Goal: Task Accomplishment & Management: Complete application form

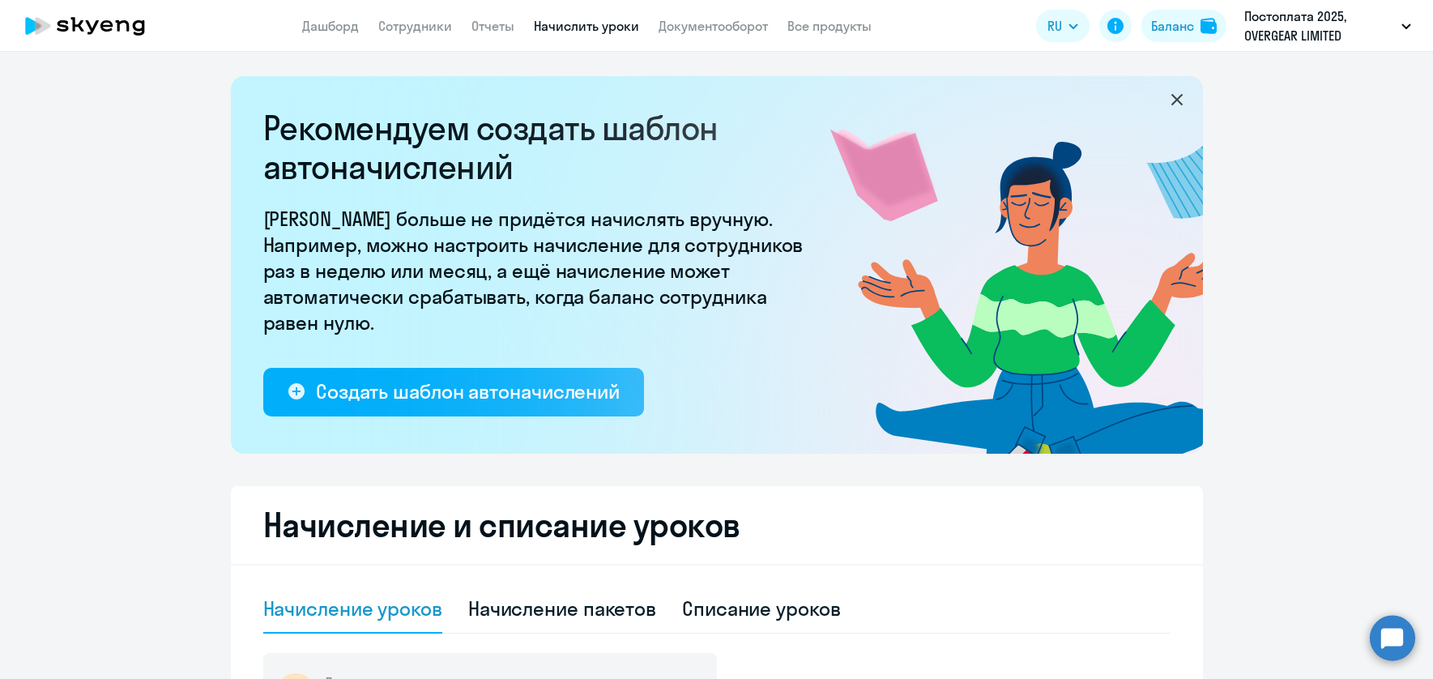
select select "10"
click at [411, 26] on link "Сотрудники" at bounding box center [415, 26] width 74 height 16
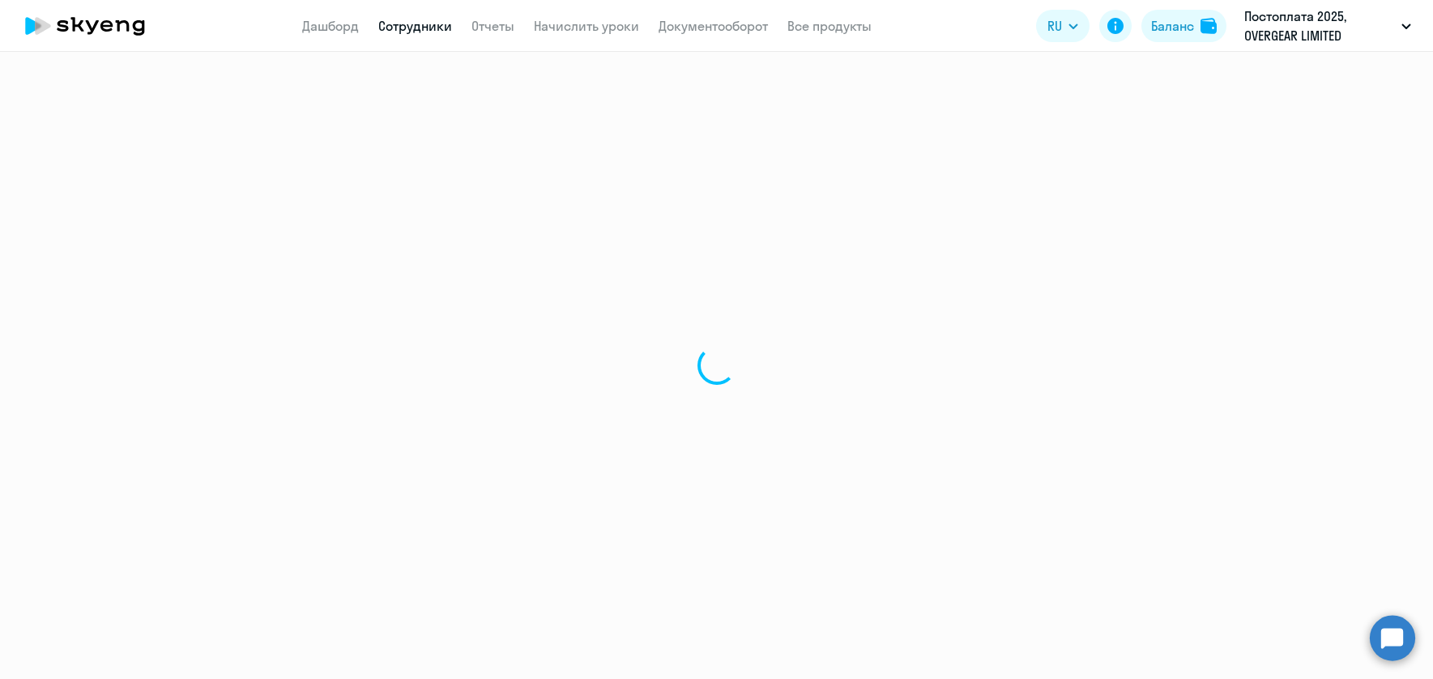
select select "30"
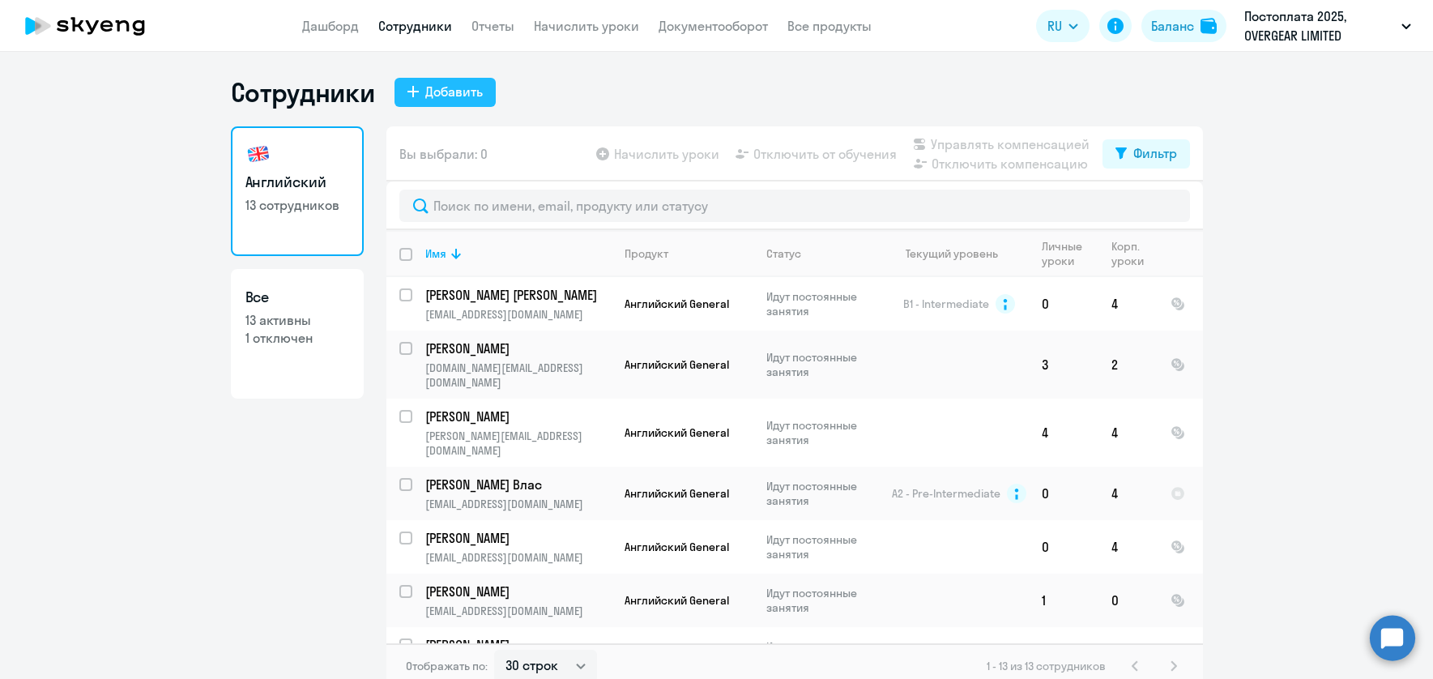
click at [456, 92] on div "Добавить" at bounding box center [454, 91] width 58 height 19
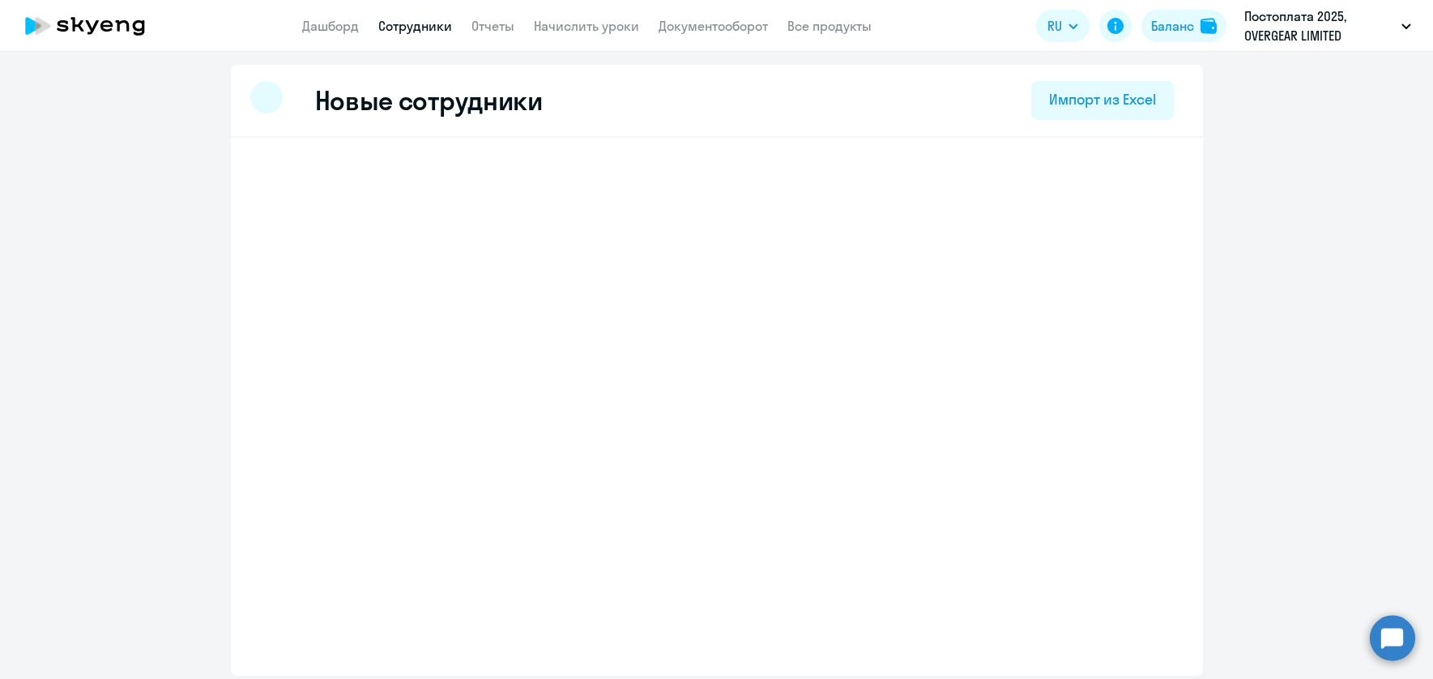
select select "english_adult_not_native_speaker"
select select "3"
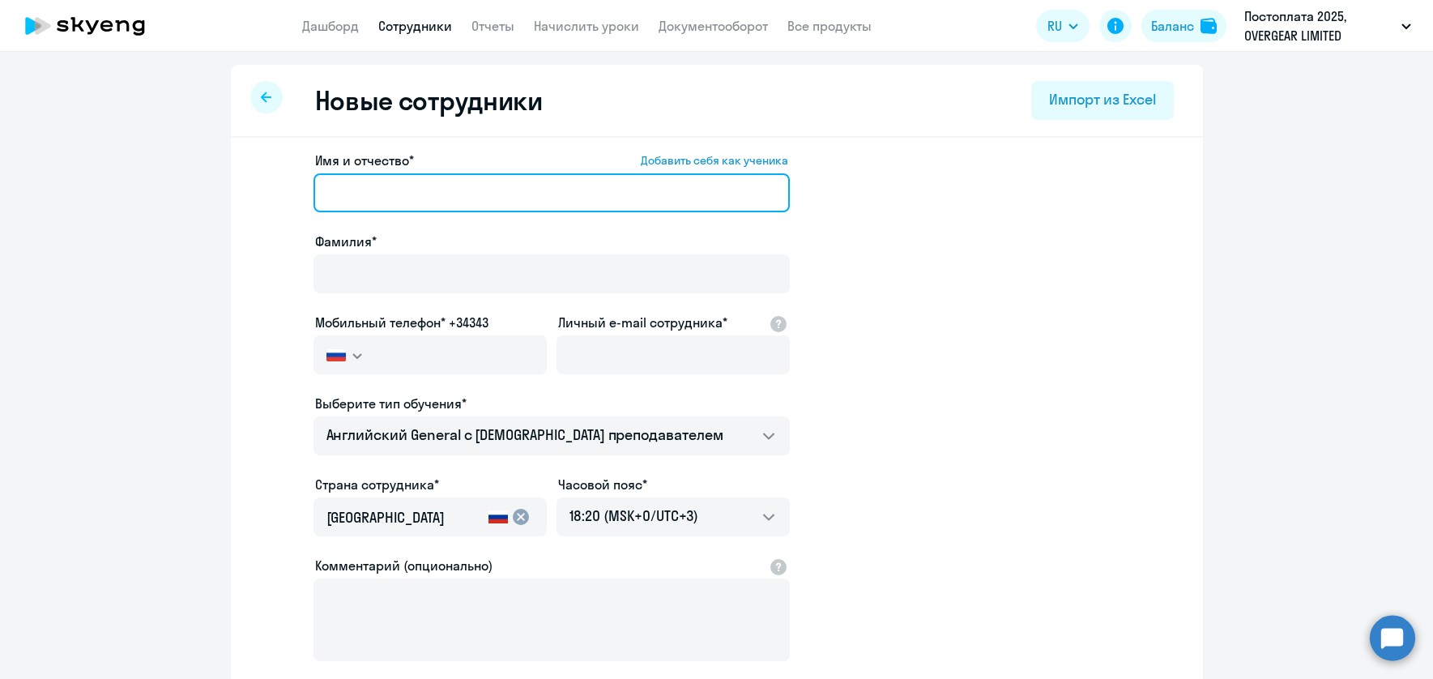
click at [421, 183] on input "Имя и отчество* Добавить себя как ученика" at bounding box center [551, 192] width 476 height 39
type input "[PERSON_NAME]"
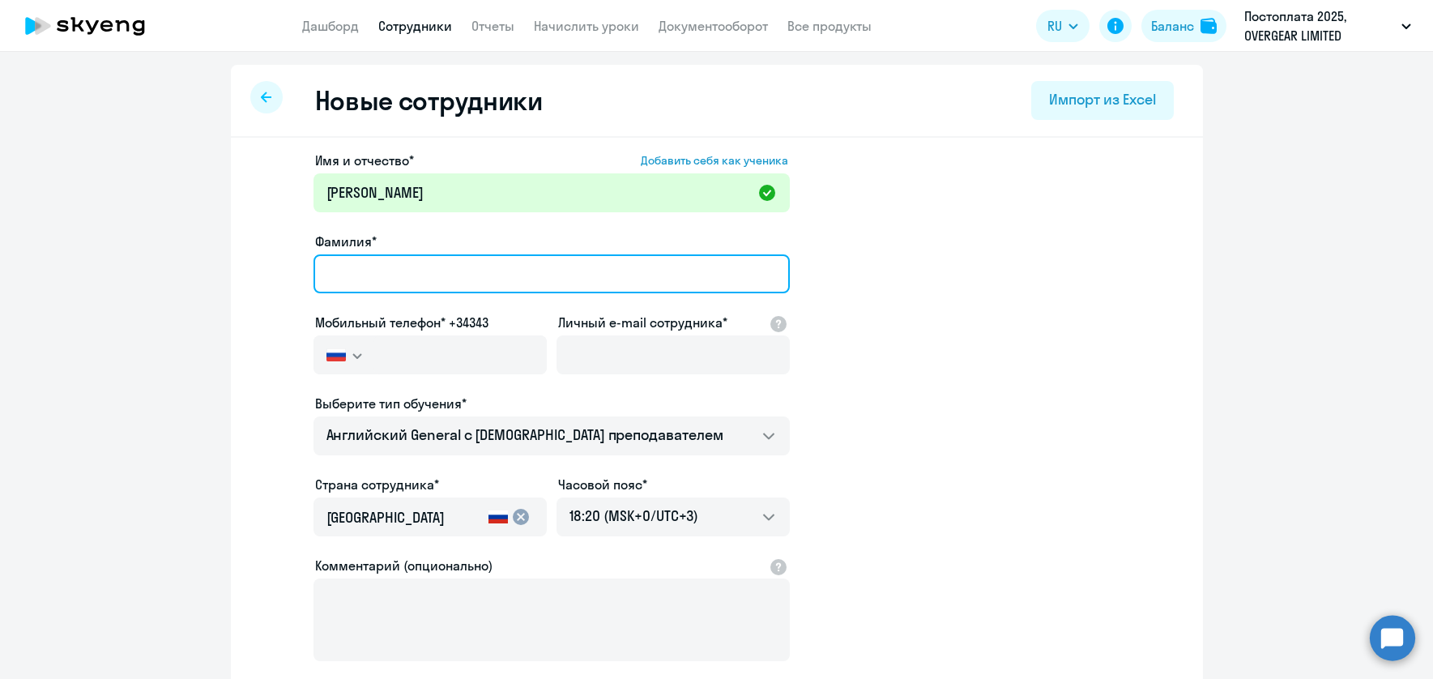
click at [501, 292] on input "Фамилия*" at bounding box center [551, 273] width 476 height 39
type input "Нечаева"
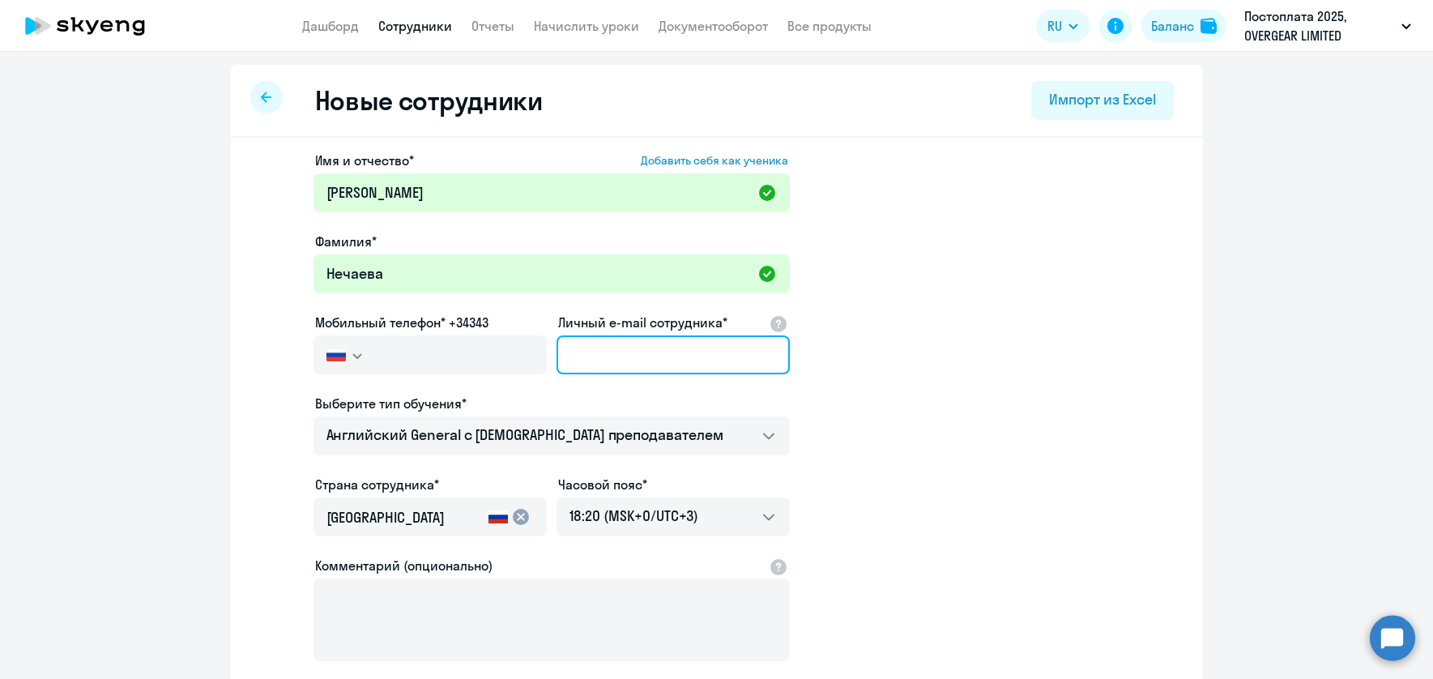
drag, startPoint x: 598, startPoint y: 360, endPoint x: 616, endPoint y: 362, distance: 18.8
click at [598, 360] on input "Личный e-mail сотрудника*" at bounding box center [672, 354] width 233 height 39
paste input "[EMAIL_ADDRESS][DOMAIN_NAME]"
type input "[EMAIL_ADDRESS][DOMAIN_NAME]"
click at [356, 364] on button "button" at bounding box center [343, 354] width 60 height 39
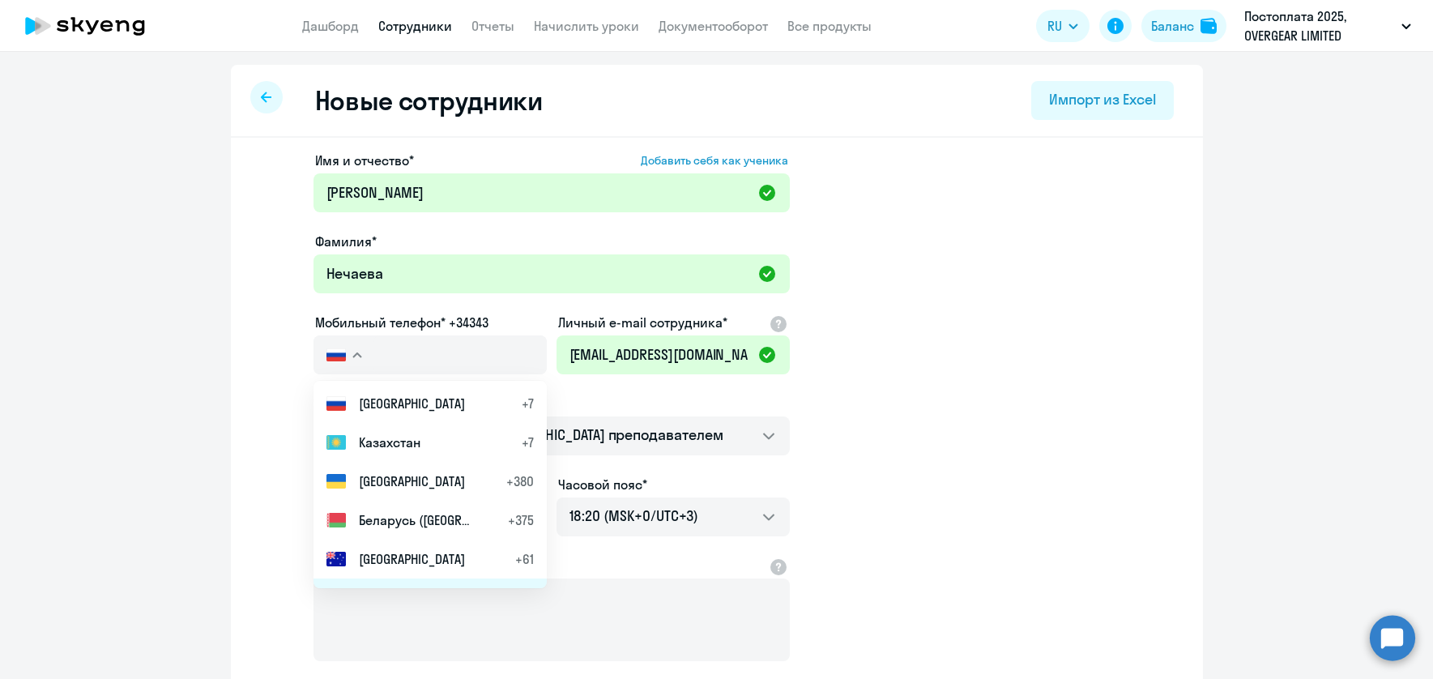
scroll to position [420, 0]
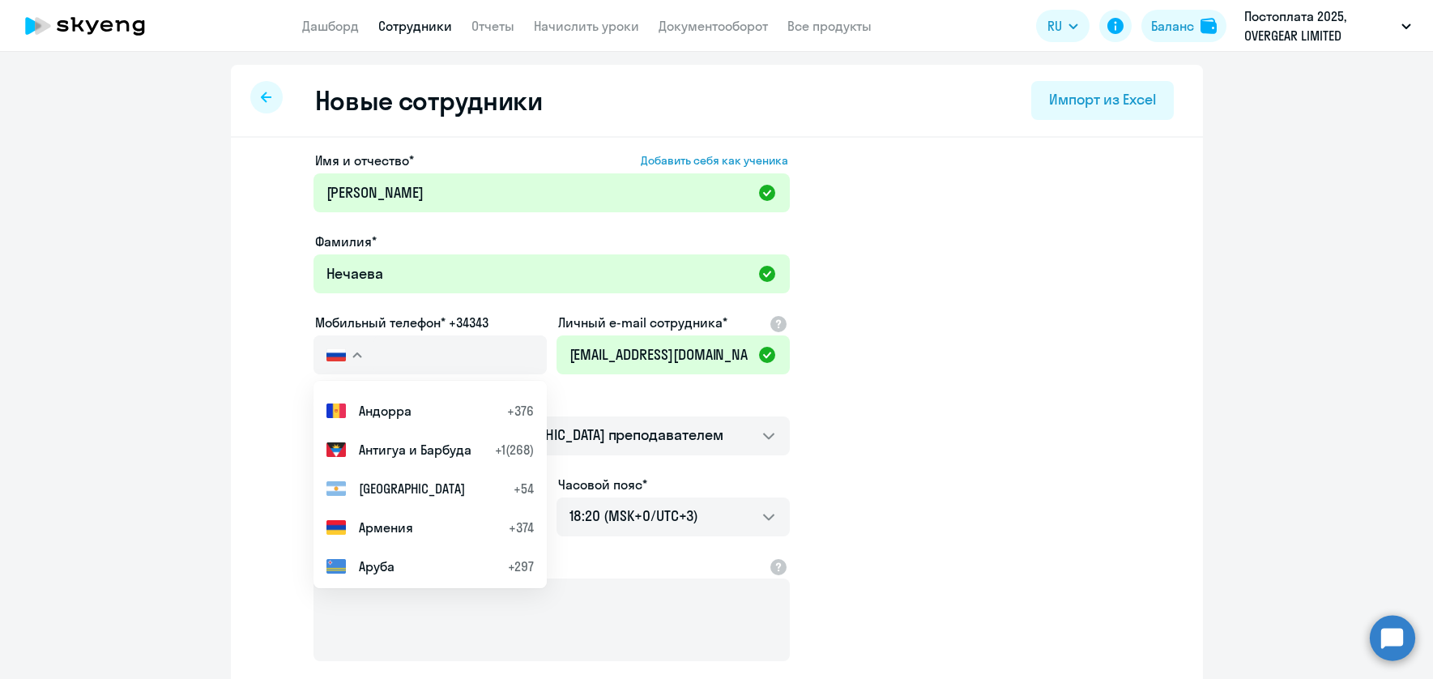
drag, startPoint x: 402, startPoint y: 490, endPoint x: 403, endPoint y: 472, distance: 17.9
click at [402, 490] on span "[GEOGRAPHIC_DATA]" at bounding box center [412, 488] width 106 height 19
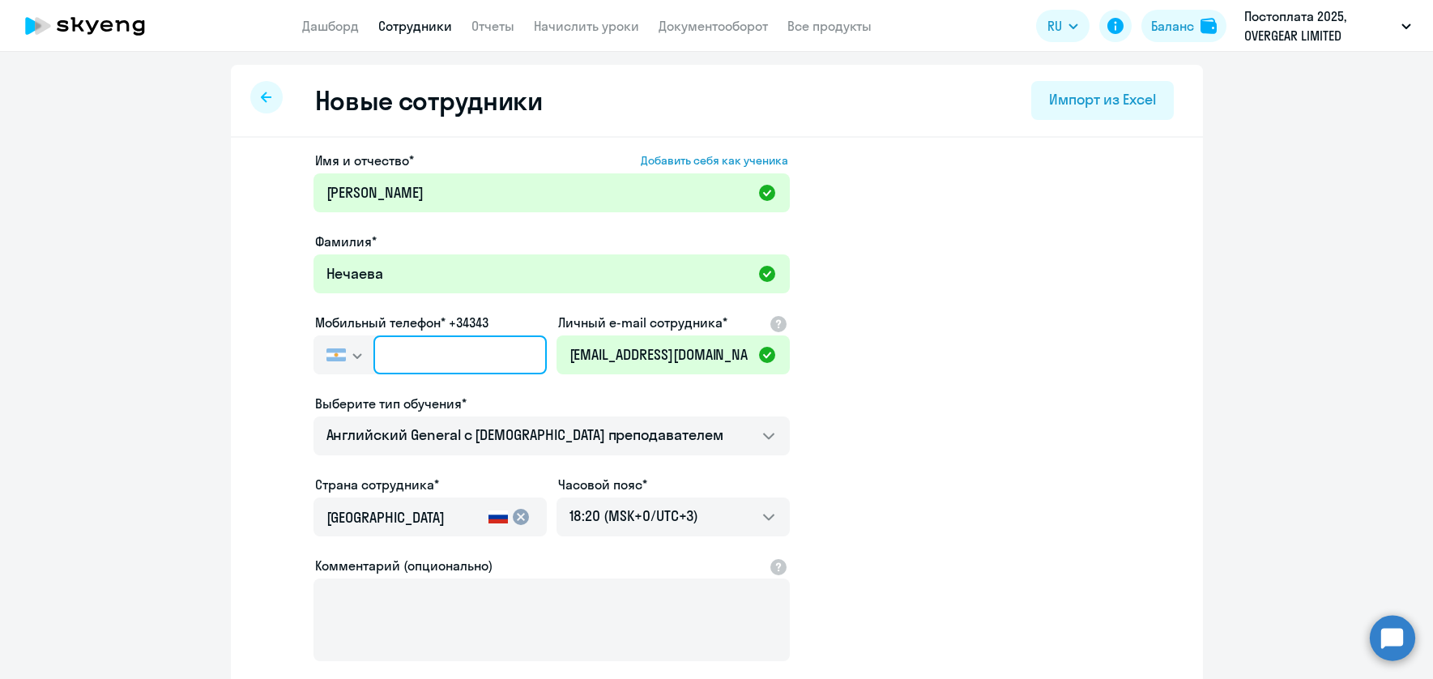
click at [432, 365] on input "text" at bounding box center [459, 354] width 173 height 39
paste input "[PHONE_NUMBER]"
type input "[PHONE_NUMBER]"
click at [410, 355] on input "[PHONE_NUMBER]" at bounding box center [459, 354] width 173 height 39
click at [842, 390] on app-new-student-form "Имя и отчество* Добавить себя как ученика [PERSON_NAME]* [PERSON_NAME] Мобильны…" at bounding box center [717, 440] width 920 height 578
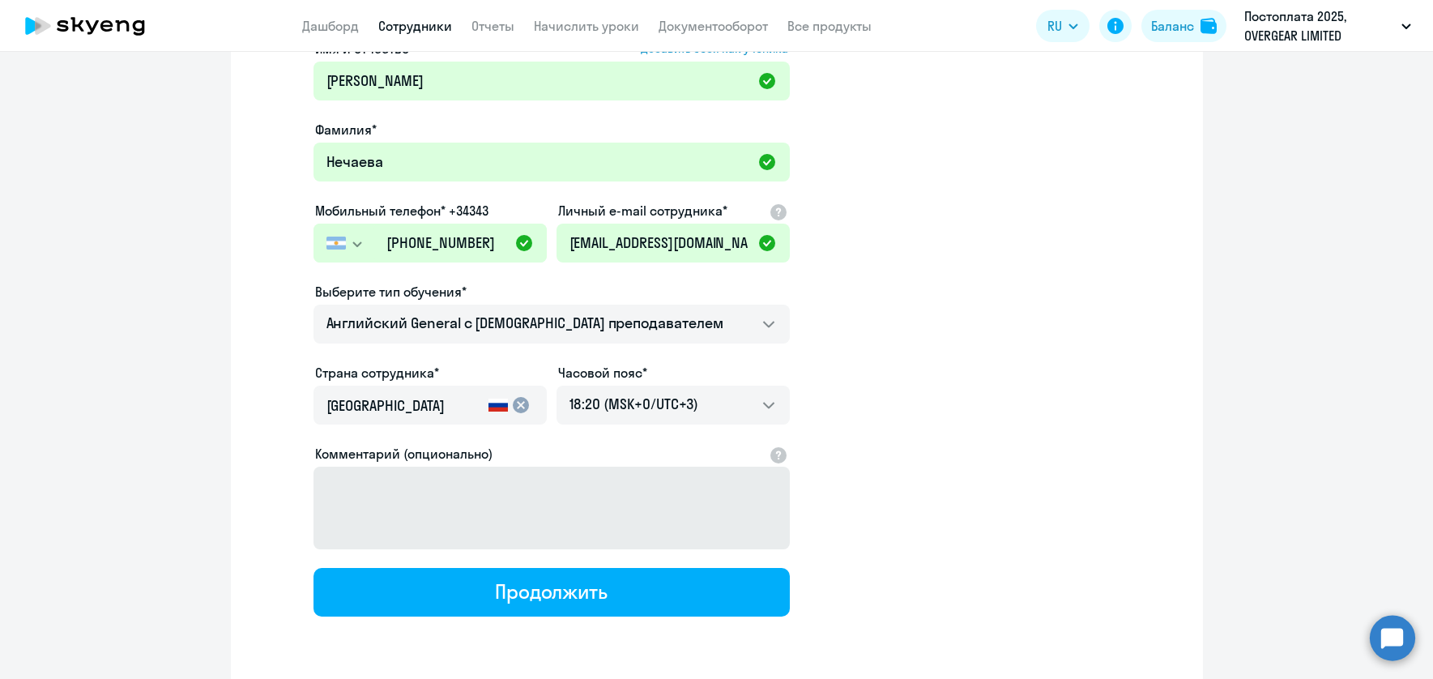
scroll to position [167, 0]
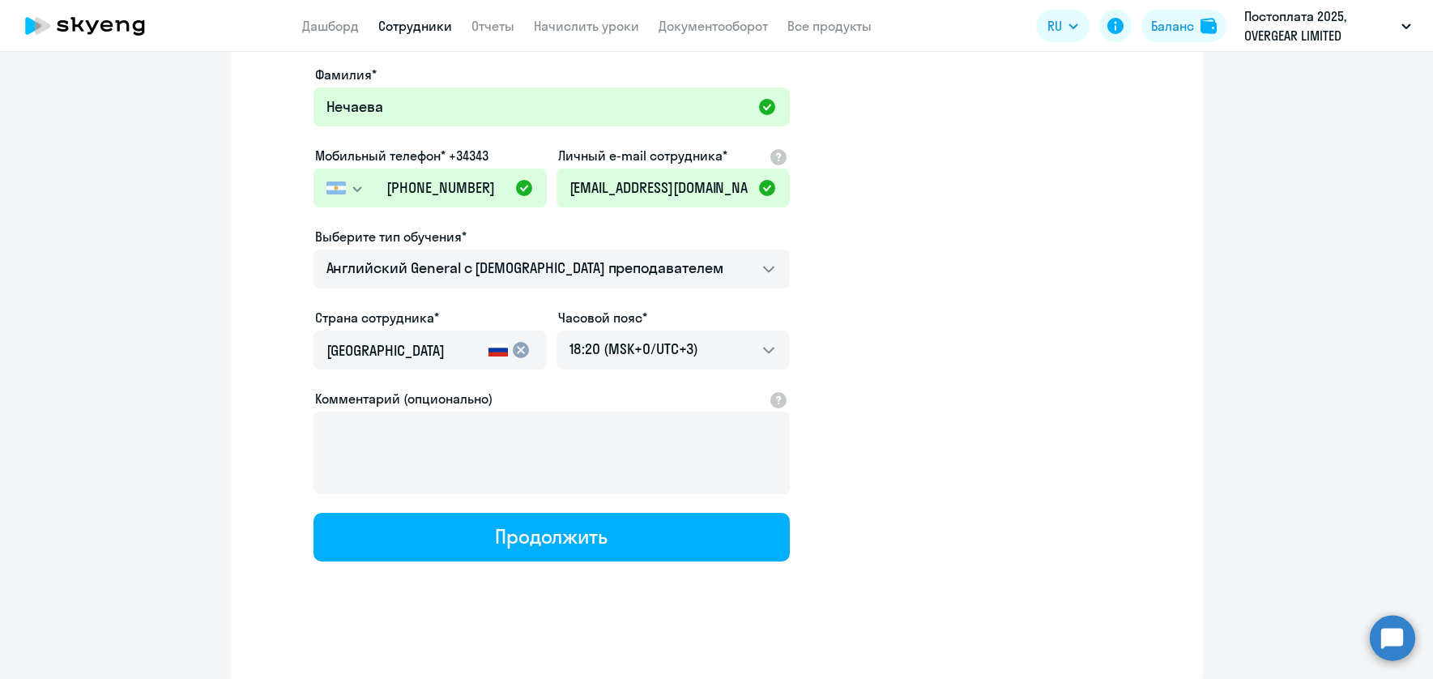
drag, startPoint x: 442, startPoint y: 364, endPoint x: 467, endPoint y: 360, distance: 24.6
click at [443, 364] on div "[GEOGRAPHIC_DATA]" at bounding box center [404, 354] width 156 height 45
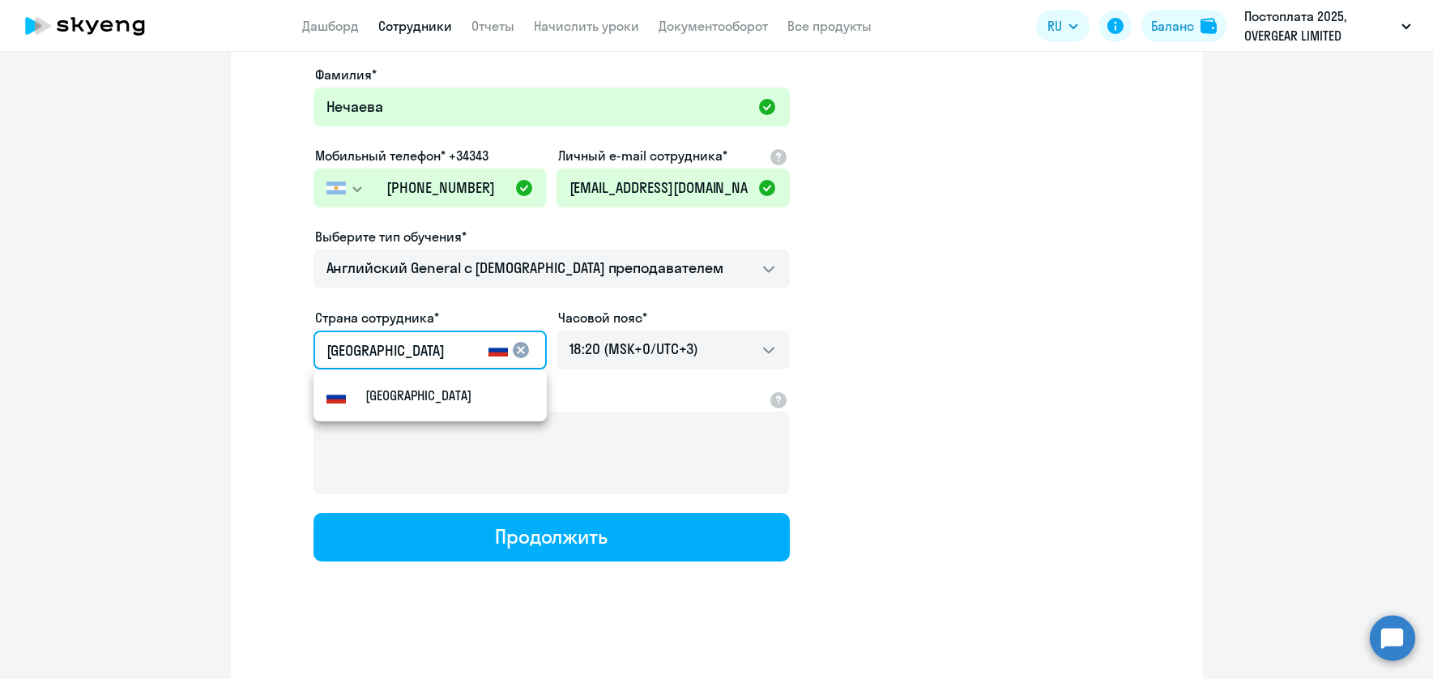
click at [465, 381] on mat-option "[GEOGRAPHIC_DATA]" at bounding box center [429, 395] width 233 height 39
click at [518, 351] on mat-icon "cancel" at bounding box center [520, 349] width 19 height 19
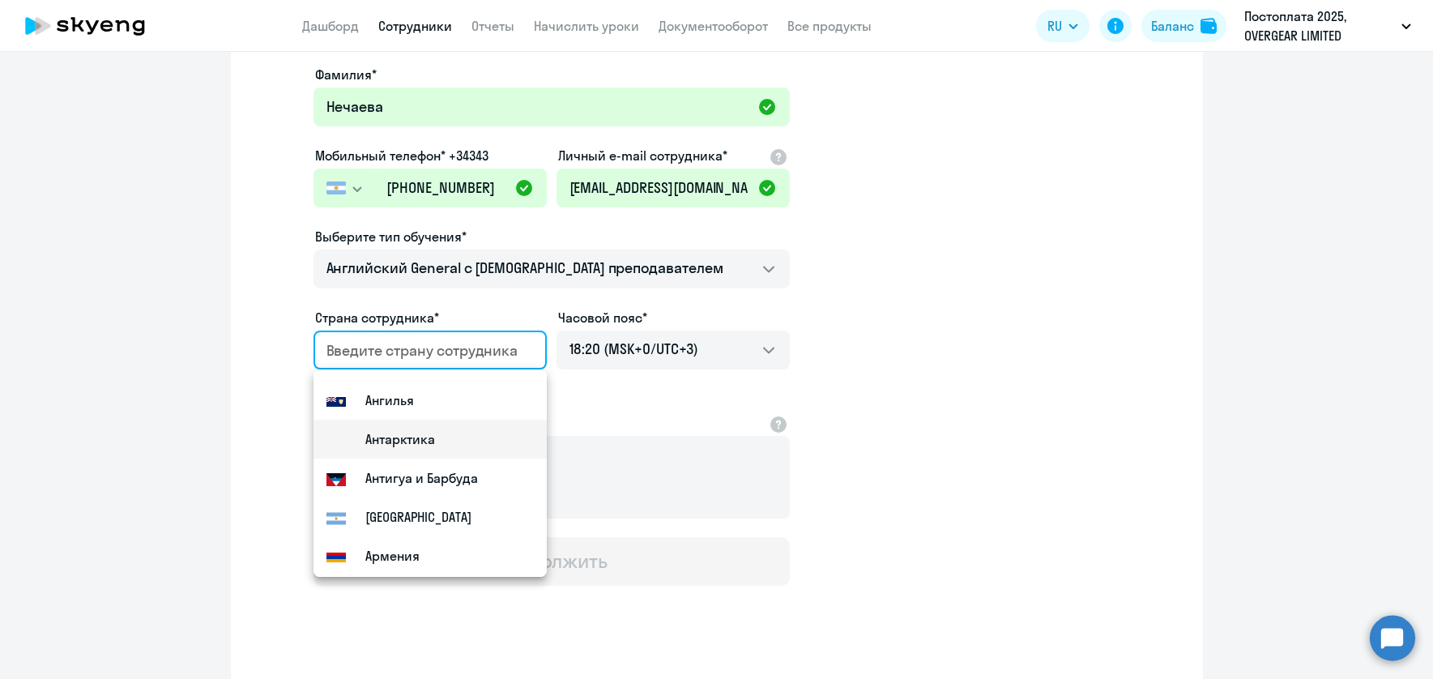
scroll to position [281, 0]
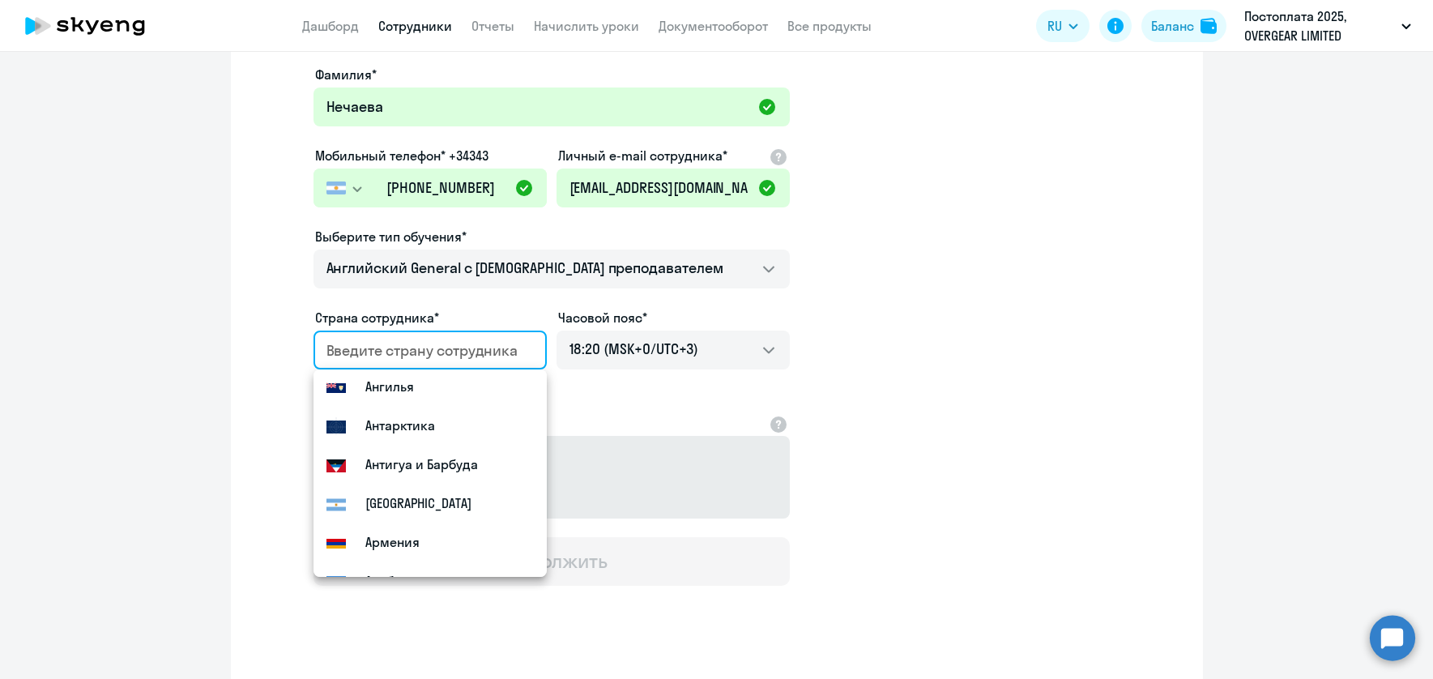
click at [399, 501] on small "[GEOGRAPHIC_DATA]" at bounding box center [418, 502] width 106 height 19
type input "[GEOGRAPHIC_DATA]"
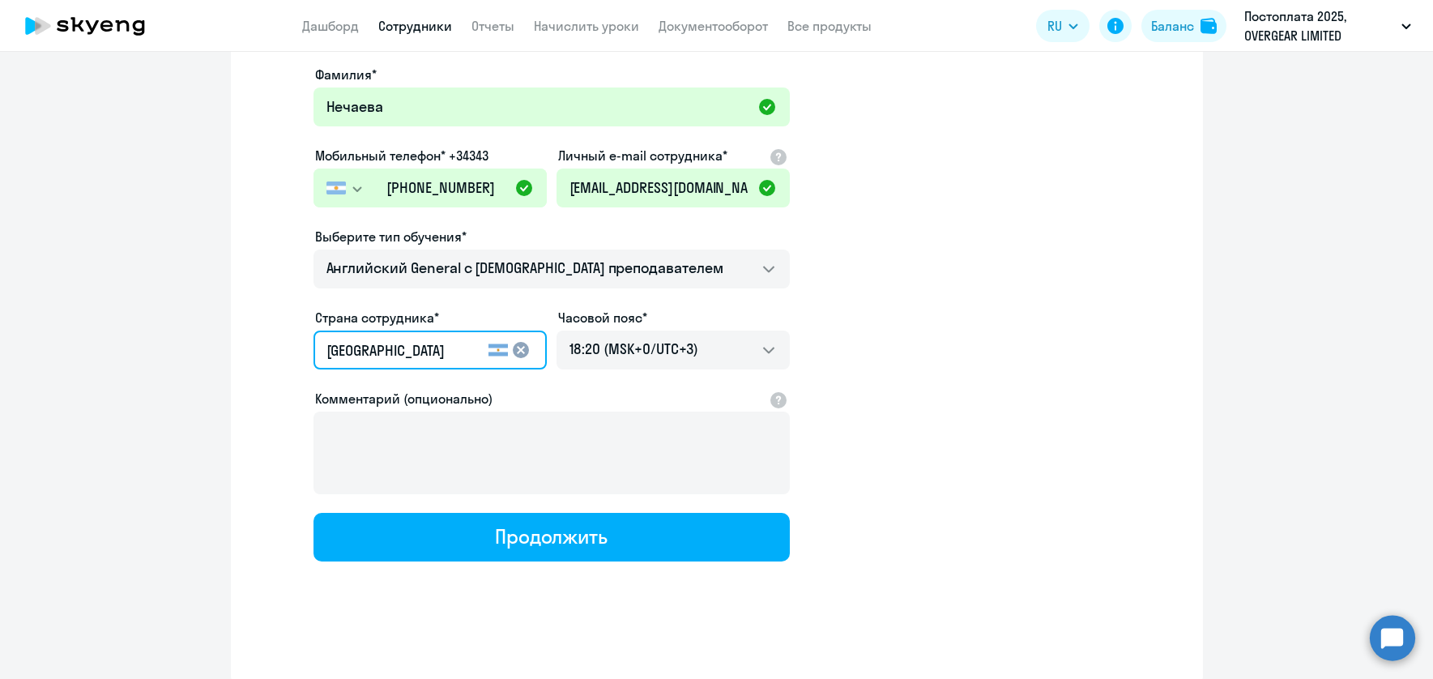
click at [1010, 413] on app-new-student-form "Имя и отчество* Добавить себя как ученика [PERSON_NAME]* [PERSON_NAME] Мобильны…" at bounding box center [717, 273] width 920 height 578
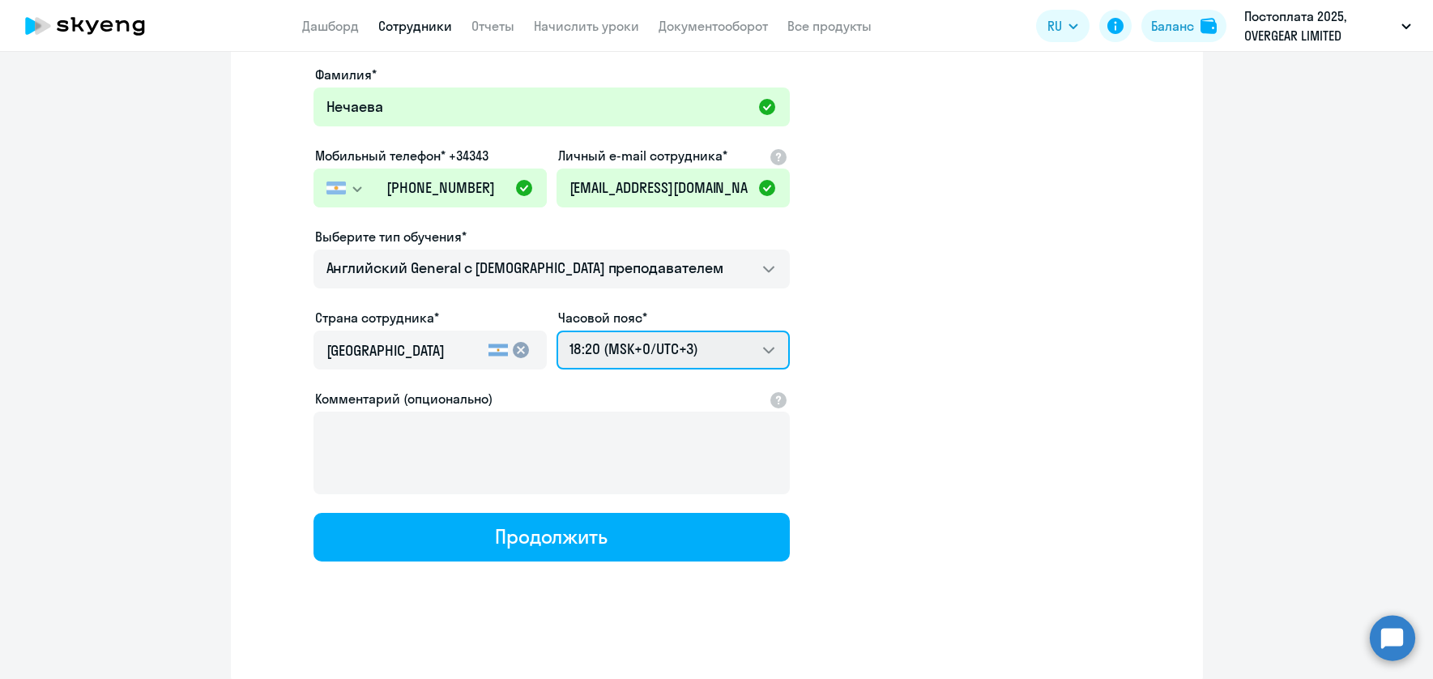
select select "-3"
click option "12:20 (MSK-6/UTC-3)" at bounding box center [0, 0] width 0 height 0
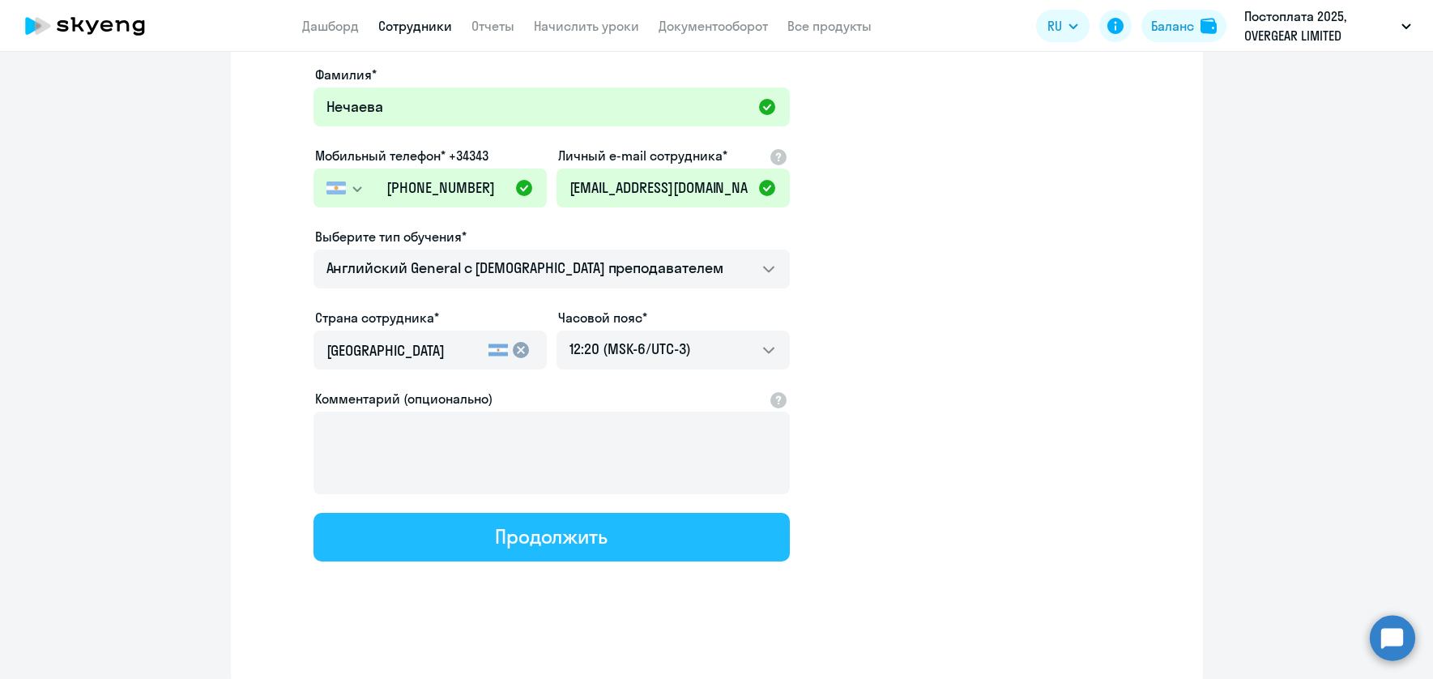
click at [601, 542] on div "Продолжить" at bounding box center [551, 536] width 113 height 26
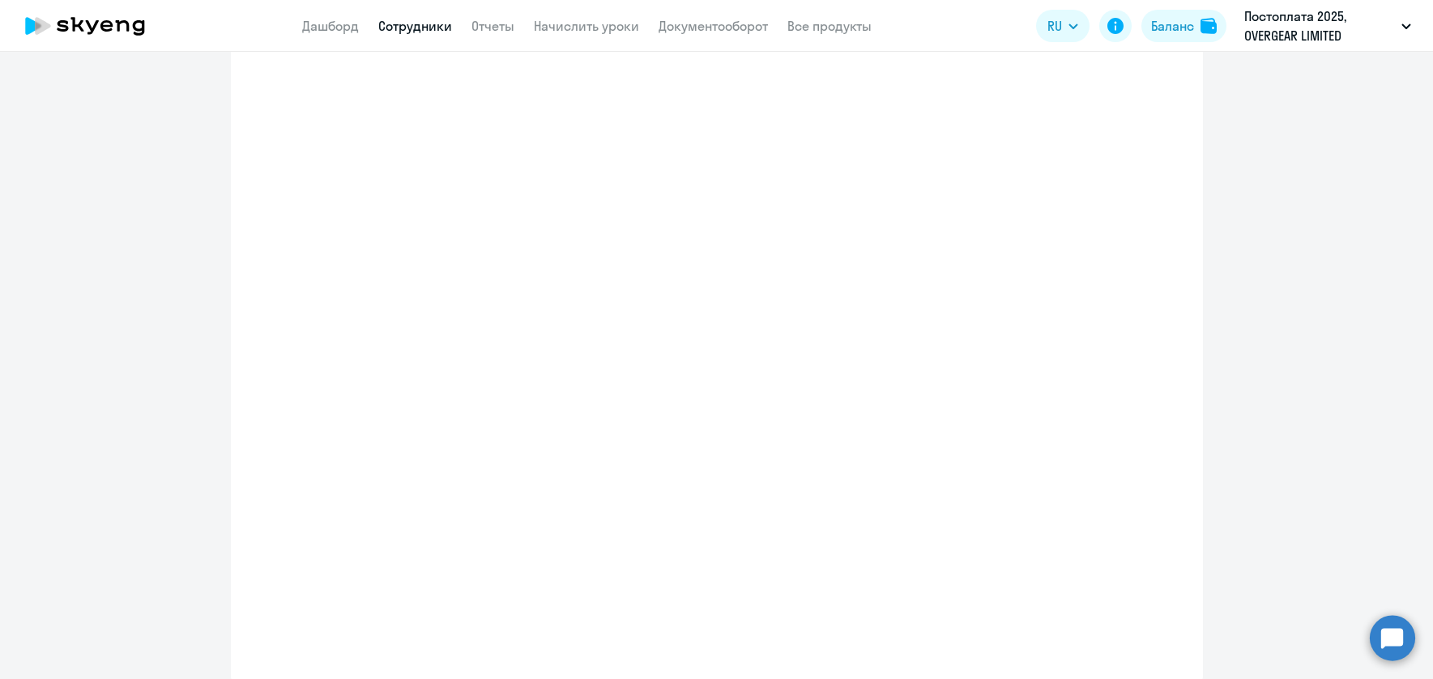
select select "english_adult_not_native_speaker"
select select "-3"
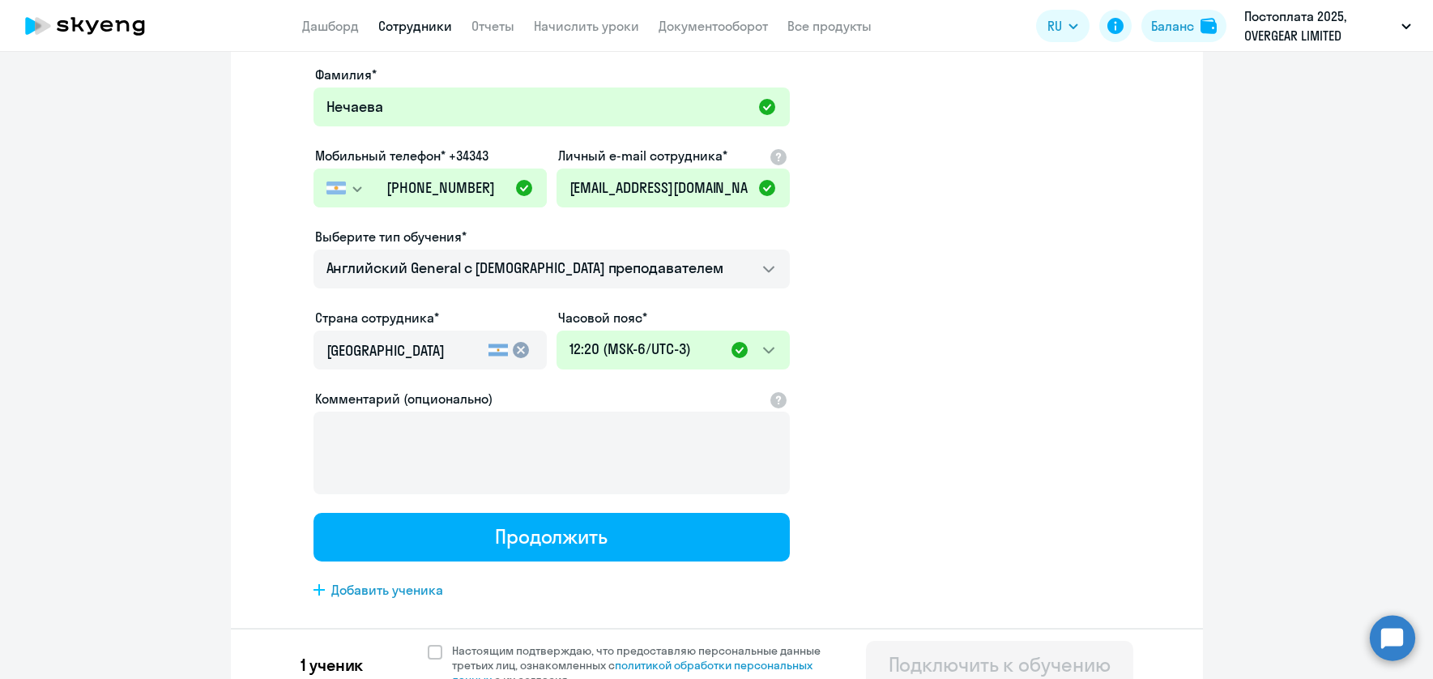
scroll to position [0, 0]
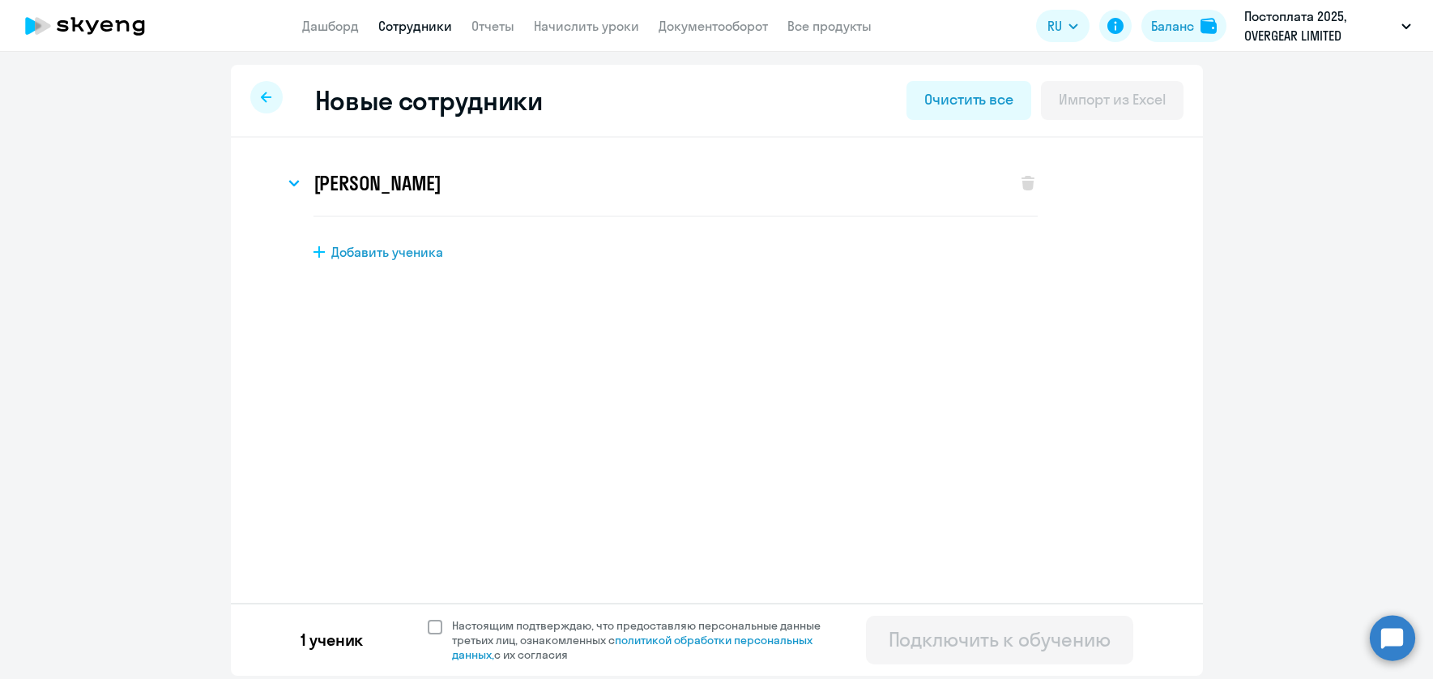
click at [443, 624] on span "Настоящим подтверждаю, что предоставляю персональные данные третьих лиц, ознако…" at bounding box center [641, 640] width 398 height 44
click at [428, 618] on input "Настоящим подтверждаю, что предоставляю персональные данные третьих лиц, ознако…" at bounding box center [427, 617] width 1 height 1
checkbox input "true"
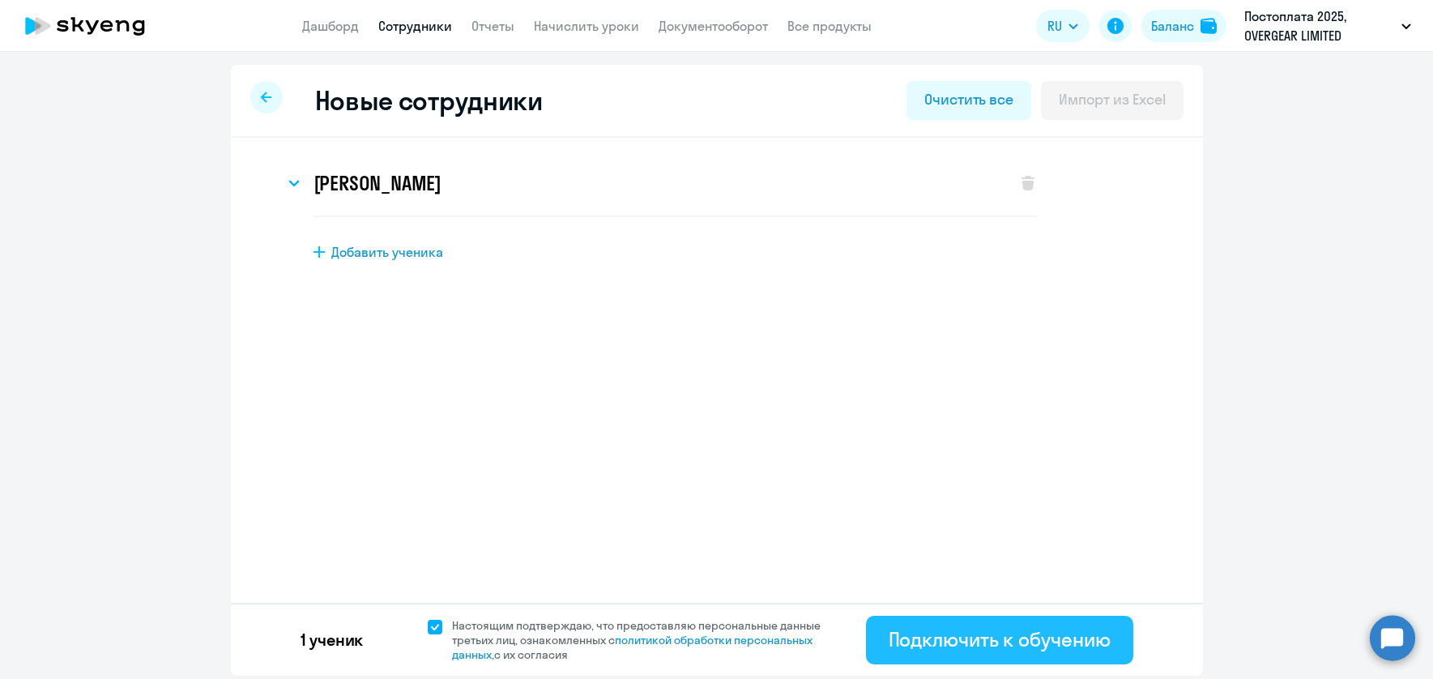
click at [1017, 637] on div "Подключить к обучению" at bounding box center [1000, 639] width 222 height 26
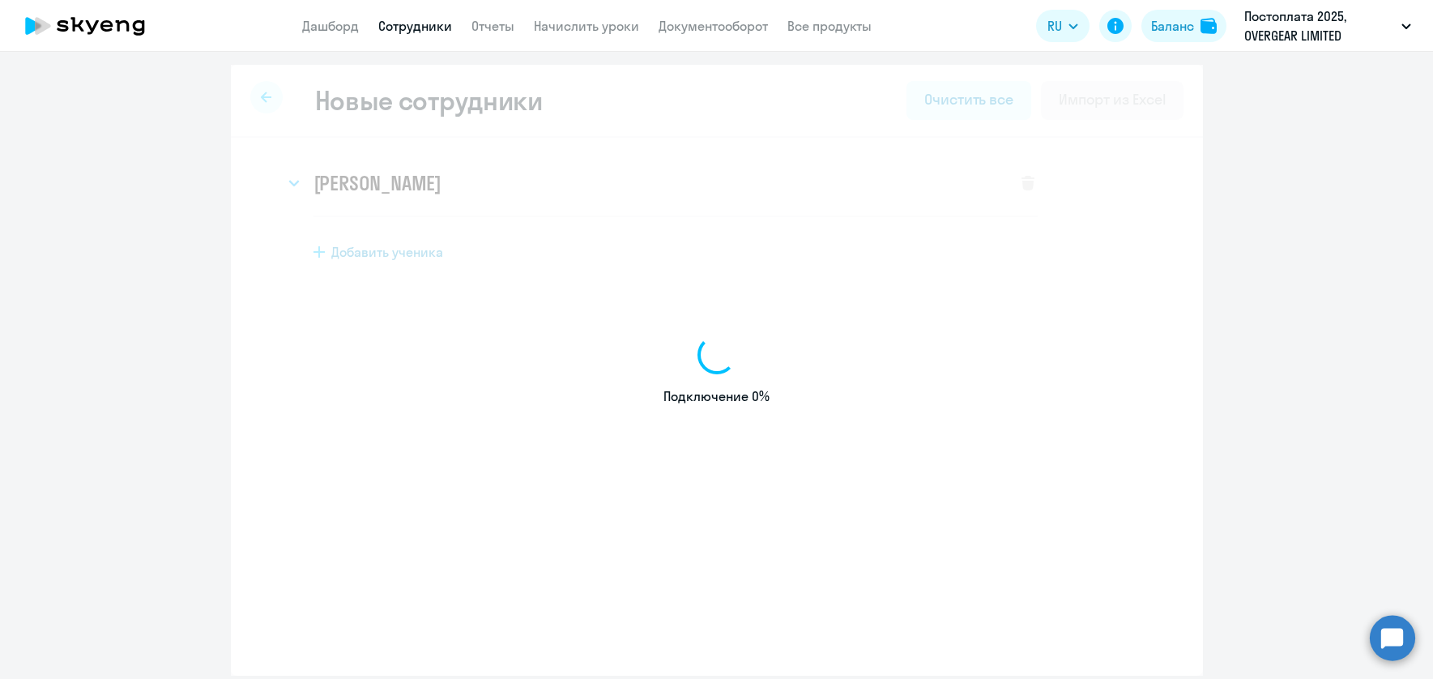
select select "english_adult_not_native_speaker"
select select "3"
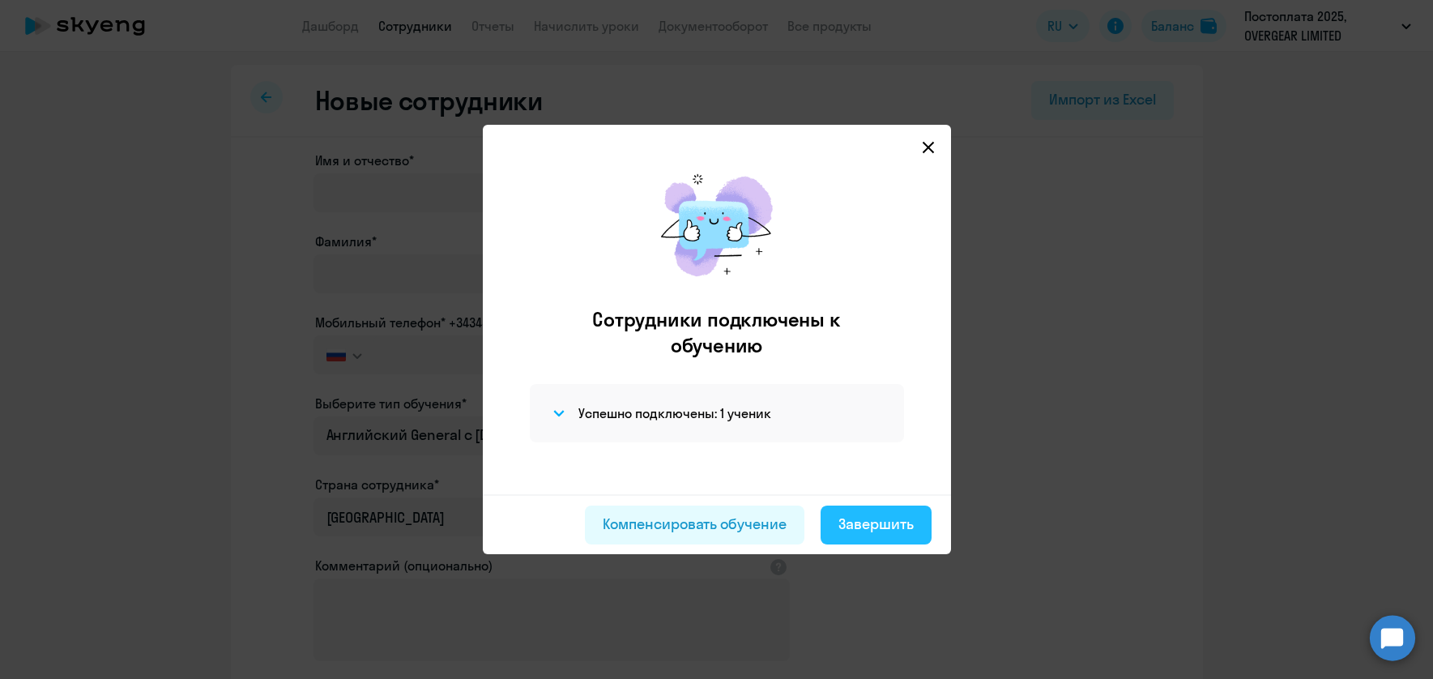
click at [876, 526] on div "Завершить" at bounding box center [875, 524] width 75 height 21
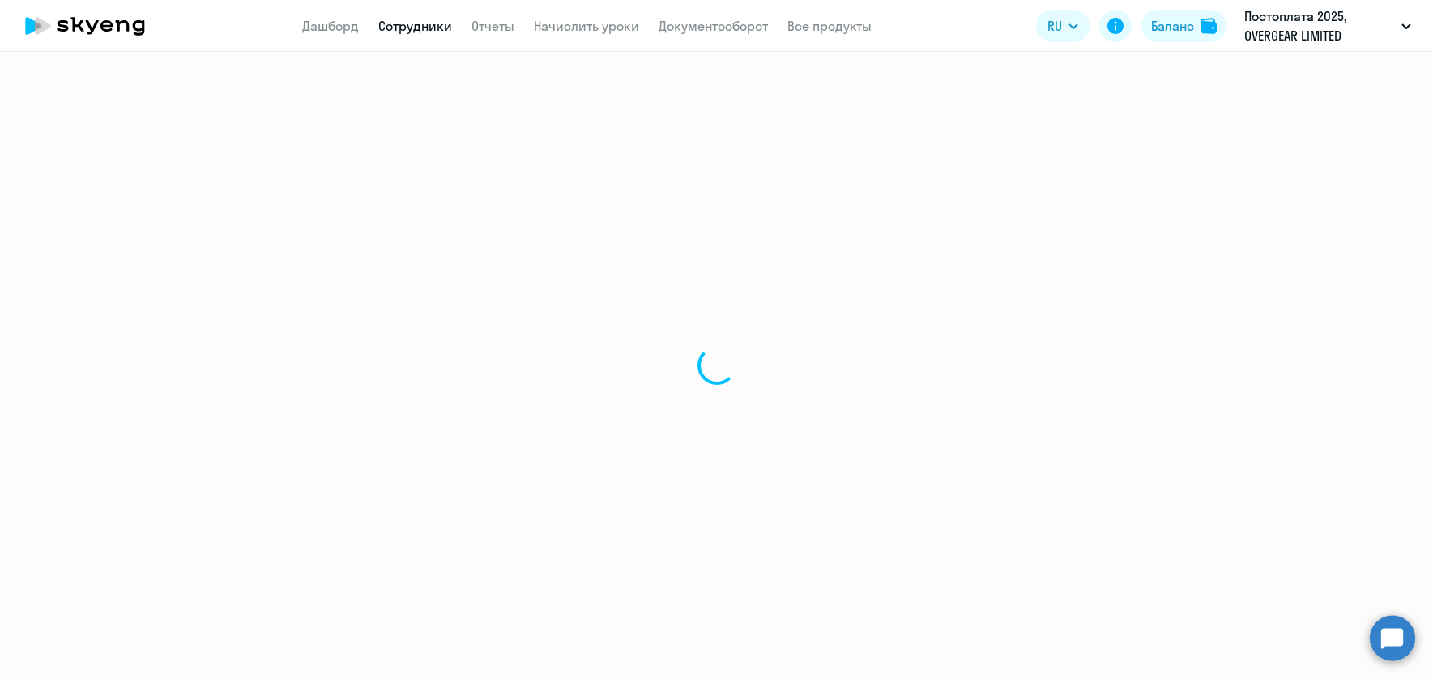
select select "30"
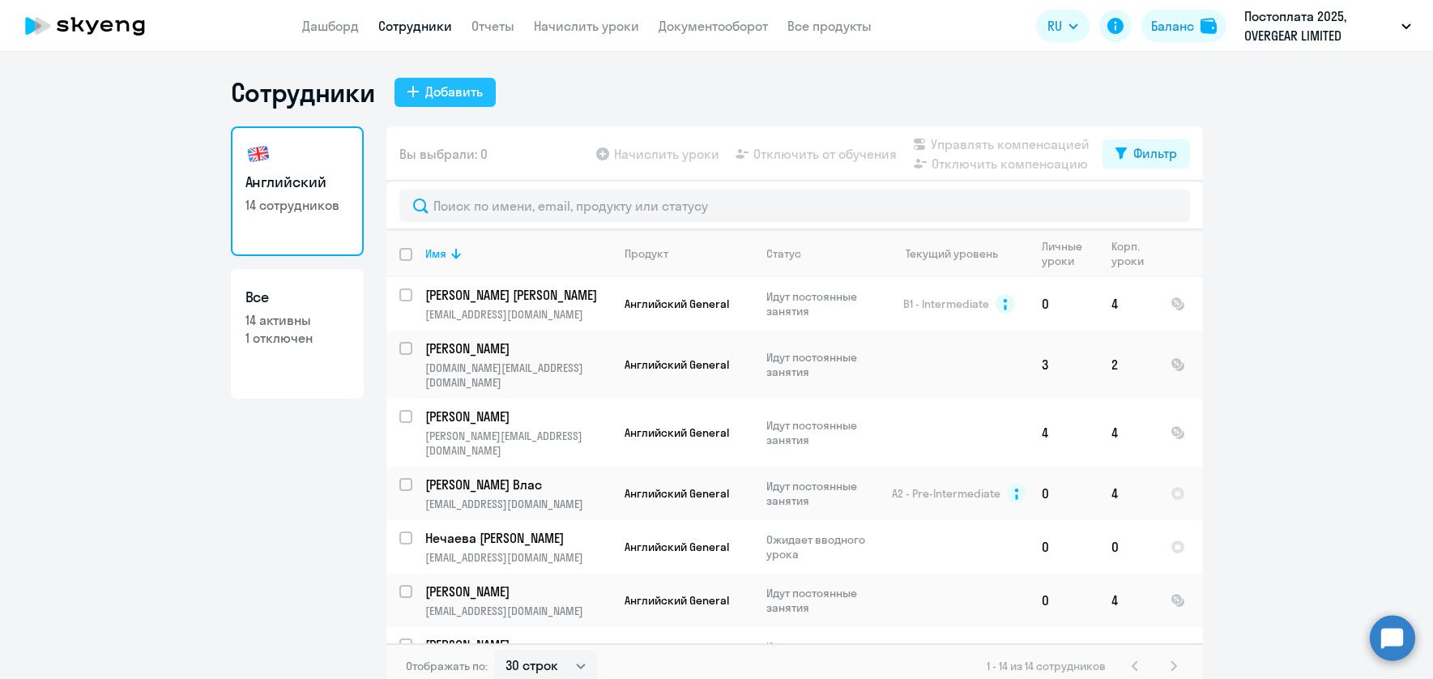
click at [461, 93] on div "Добавить" at bounding box center [454, 91] width 58 height 19
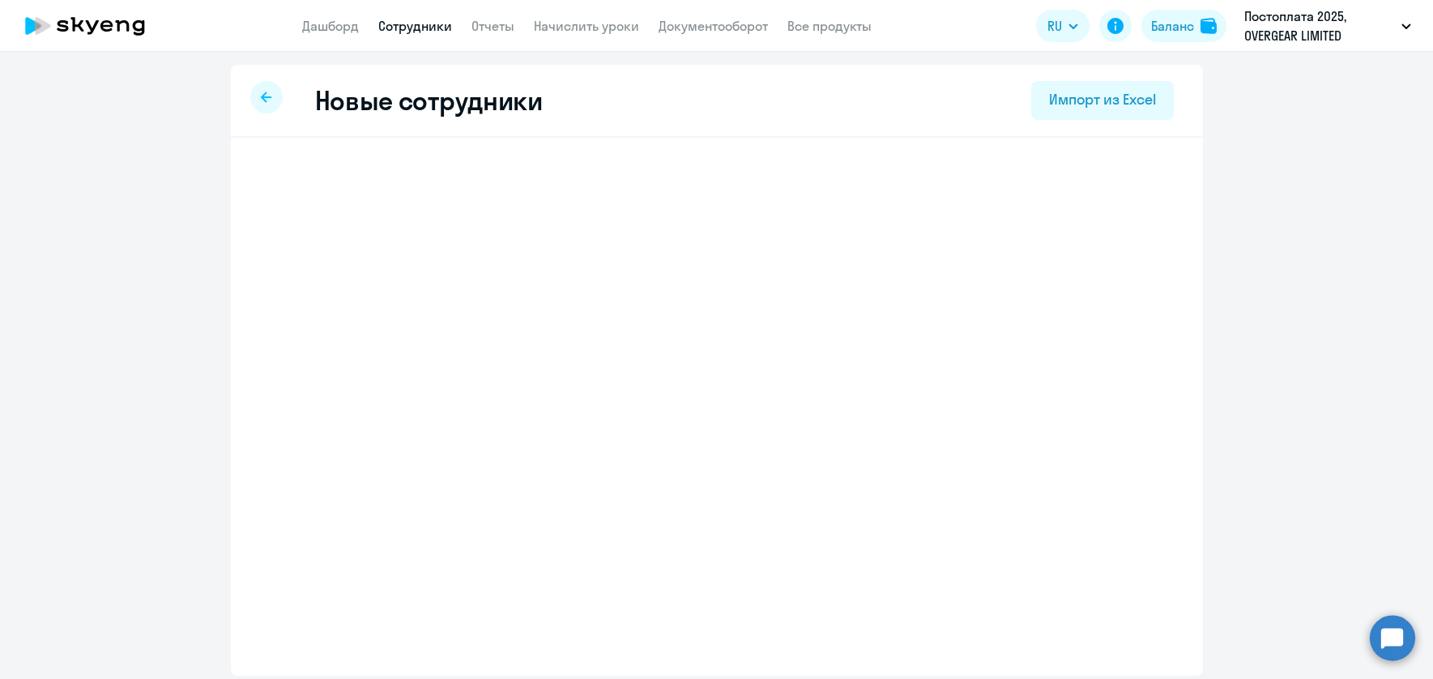
select select "english_adult_not_native_speaker"
select select "3"
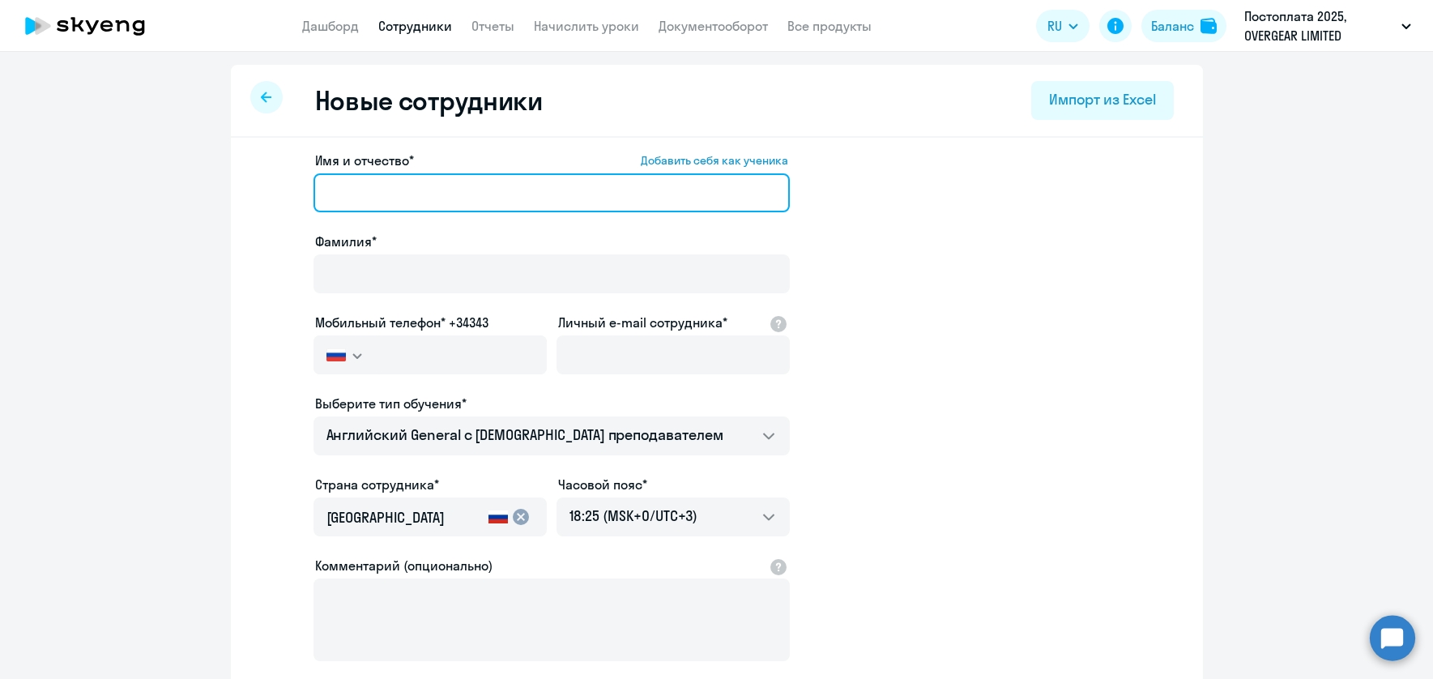
click at [450, 194] on input "Имя и отчество* Добавить себя как ученика" at bounding box center [551, 192] width 476 height 39
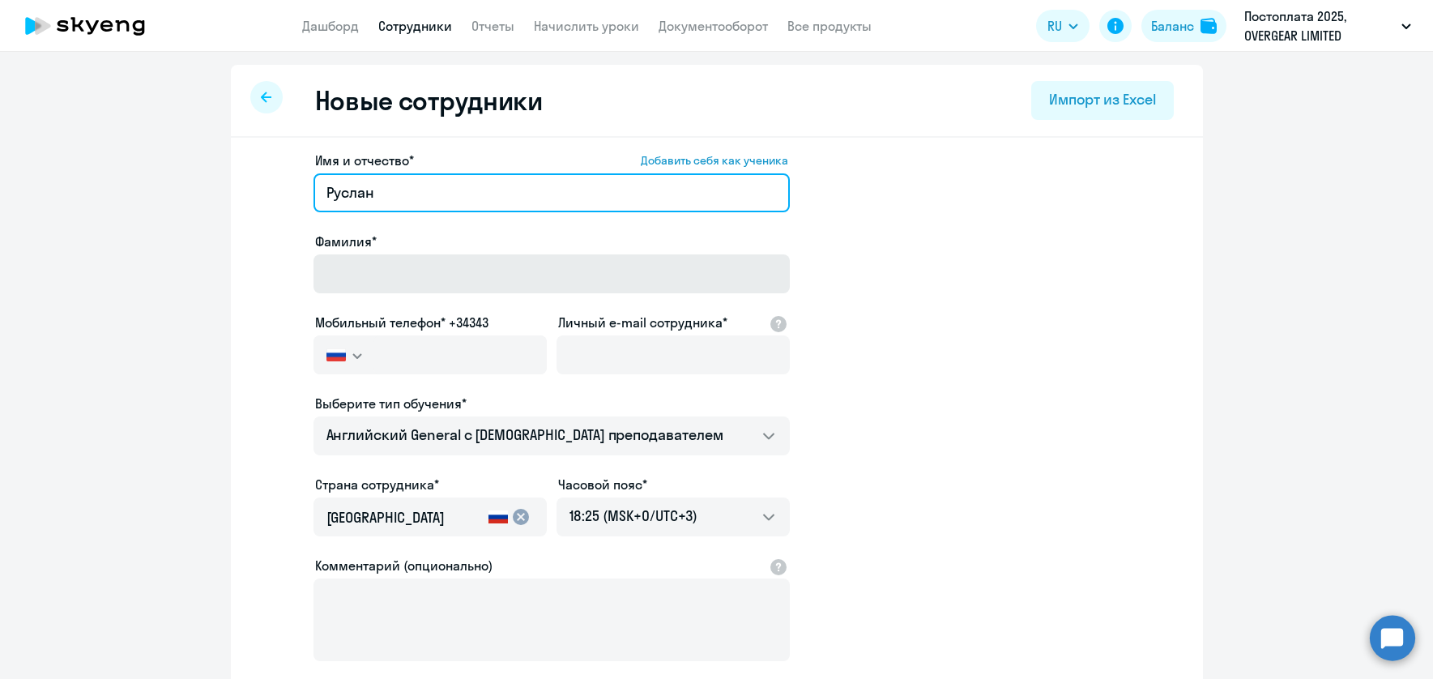
type input "Руслан"
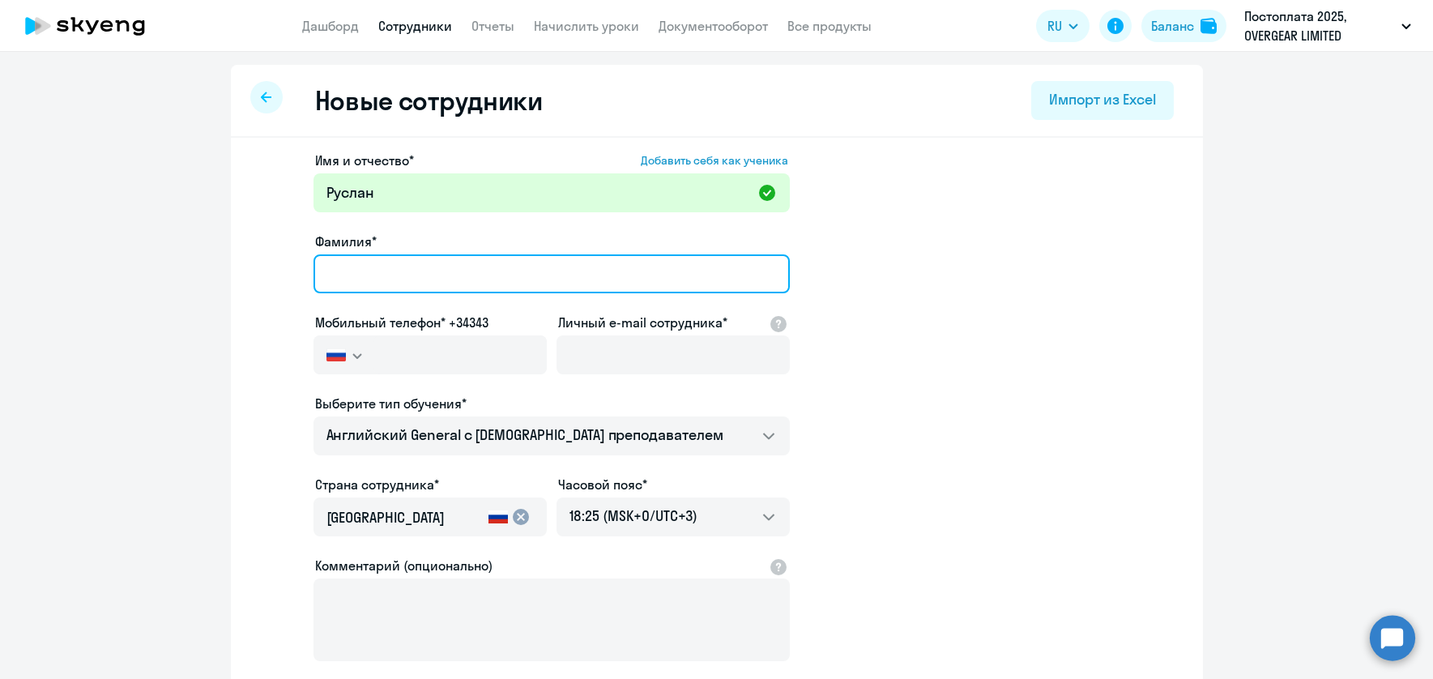
click at [582, 274] on input "Фамилия*" at bounding box center [551, 273] width 476 height 39
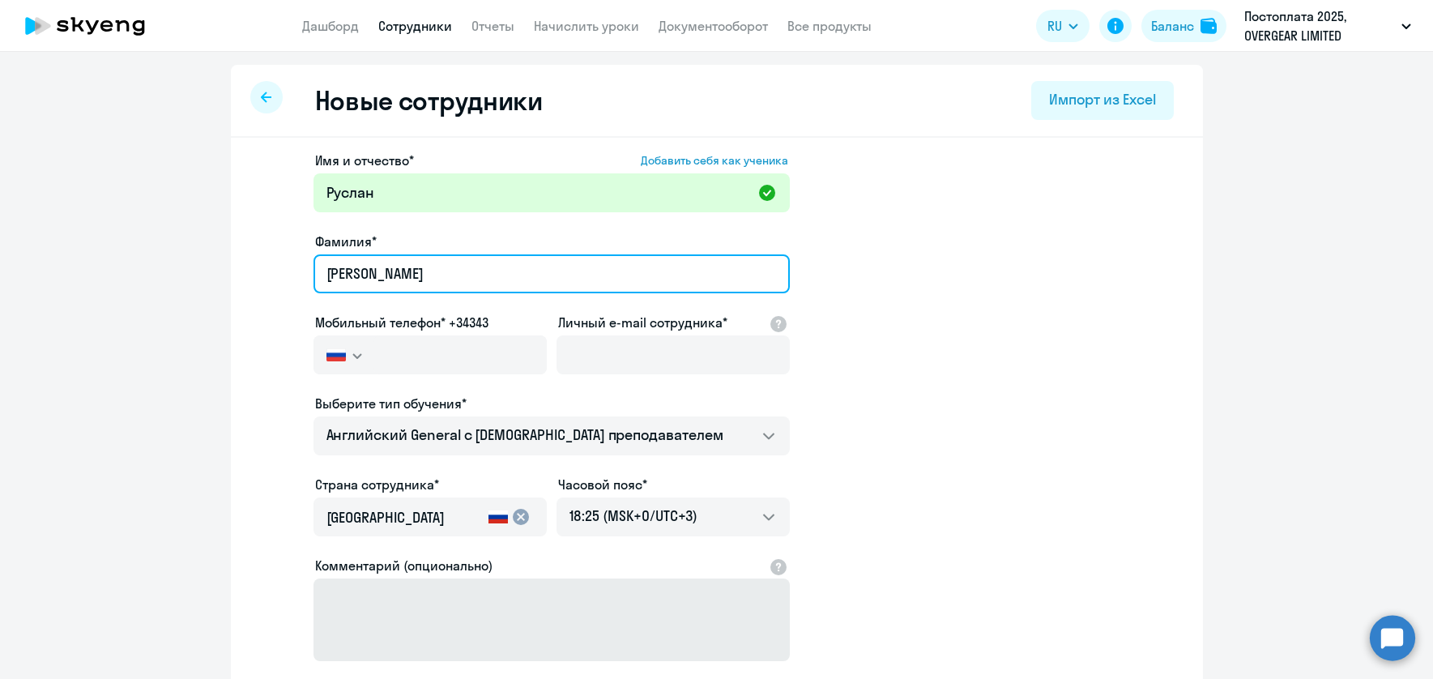
type input "[PERSON_NAME]"
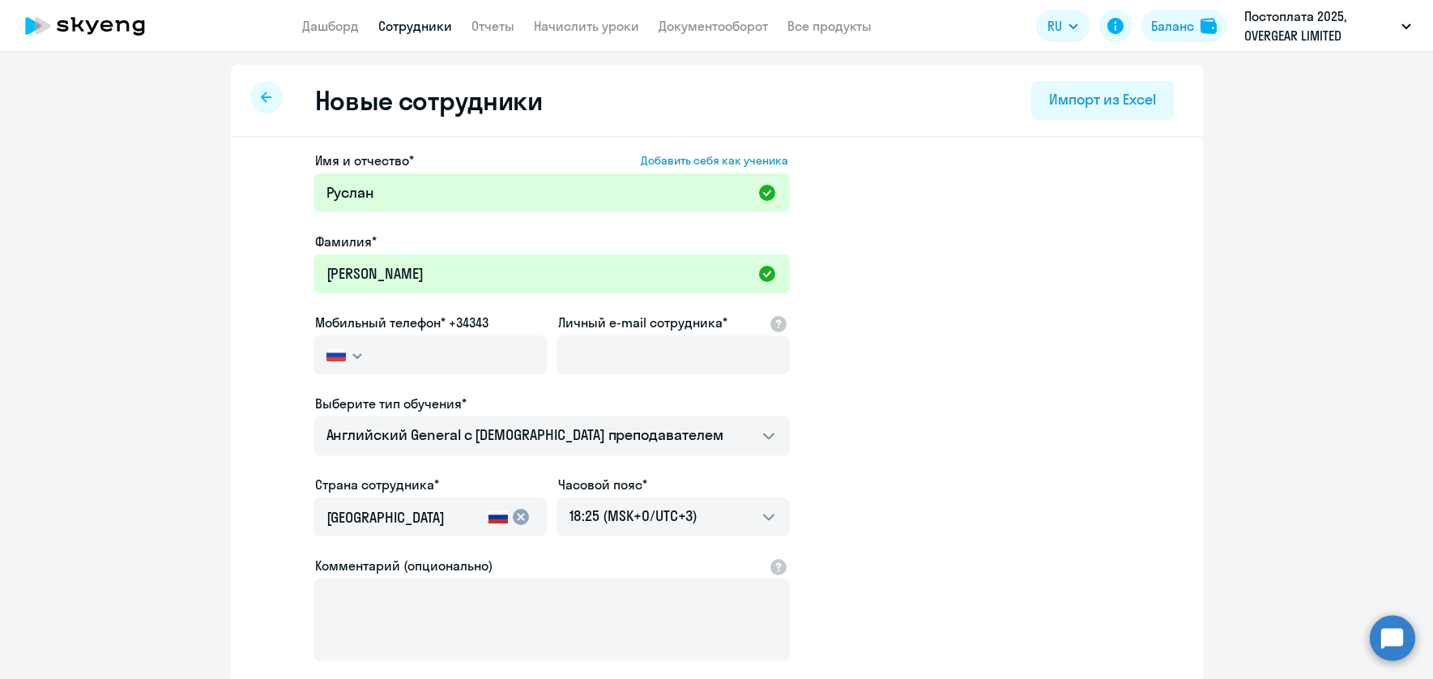
click at [334, 354] on img "button" at bounding box center [335, 354] width 19 height 13
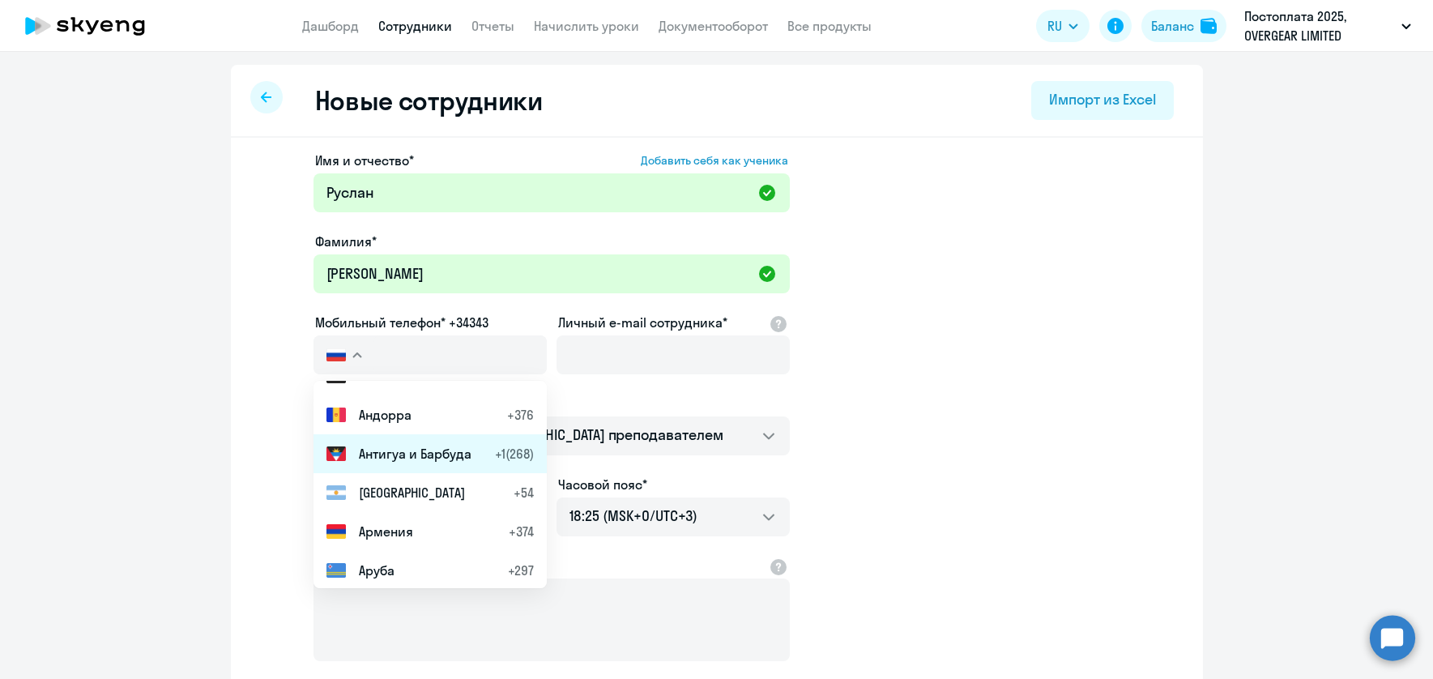
scroll to position [418, 0]
drag, startPoint x: 394, startPoint y: 488, endPoint x: 393, endPoint y: 477, distance: 11.4
click at [394, 488] on span "[GEOGRAPHIC_DATA]" at bounding box center [412, 490] width 106 height 19
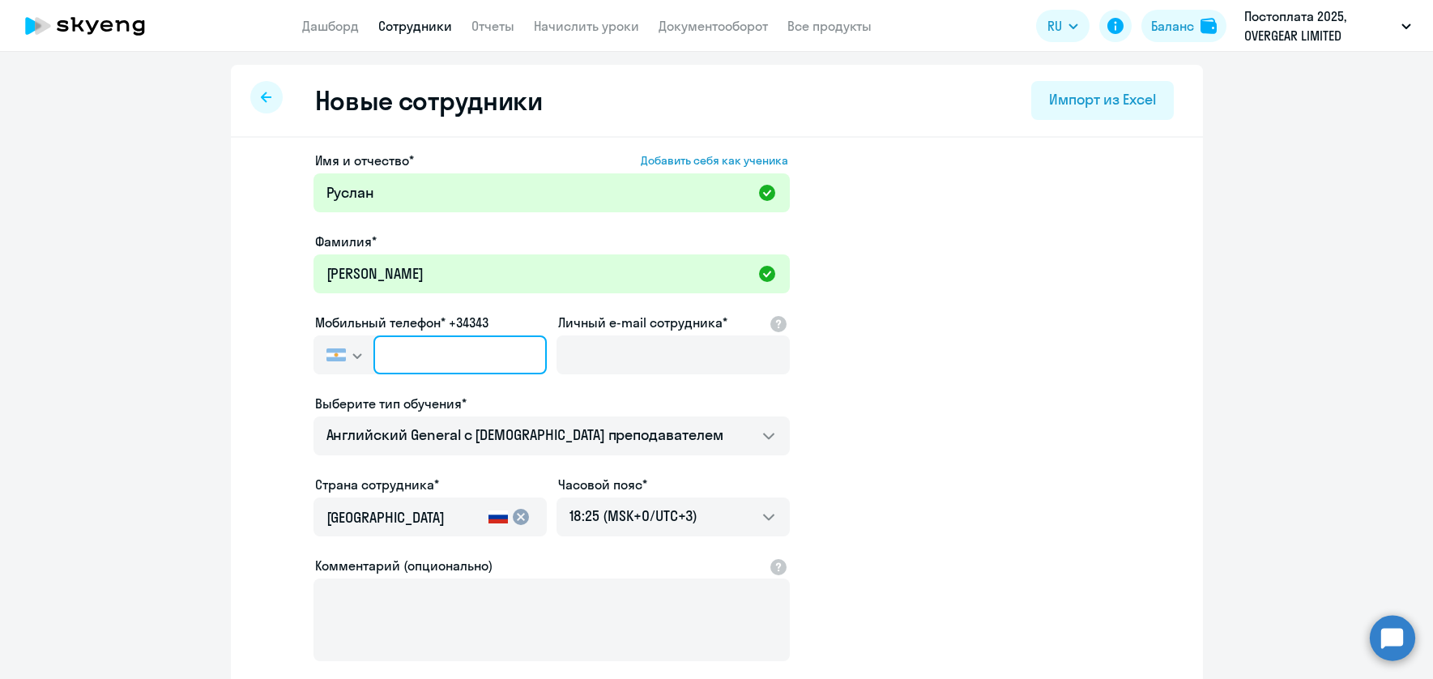
click at [460, 361] on input "text" at bounding box center [459, 354] width 173 height 39
paste input "[PHONE_NUMBER]"
type input "[PHONE_NUMBER]"
click at [345, 358] on img "button" at bounding box center [335, 354] width 19 height 13
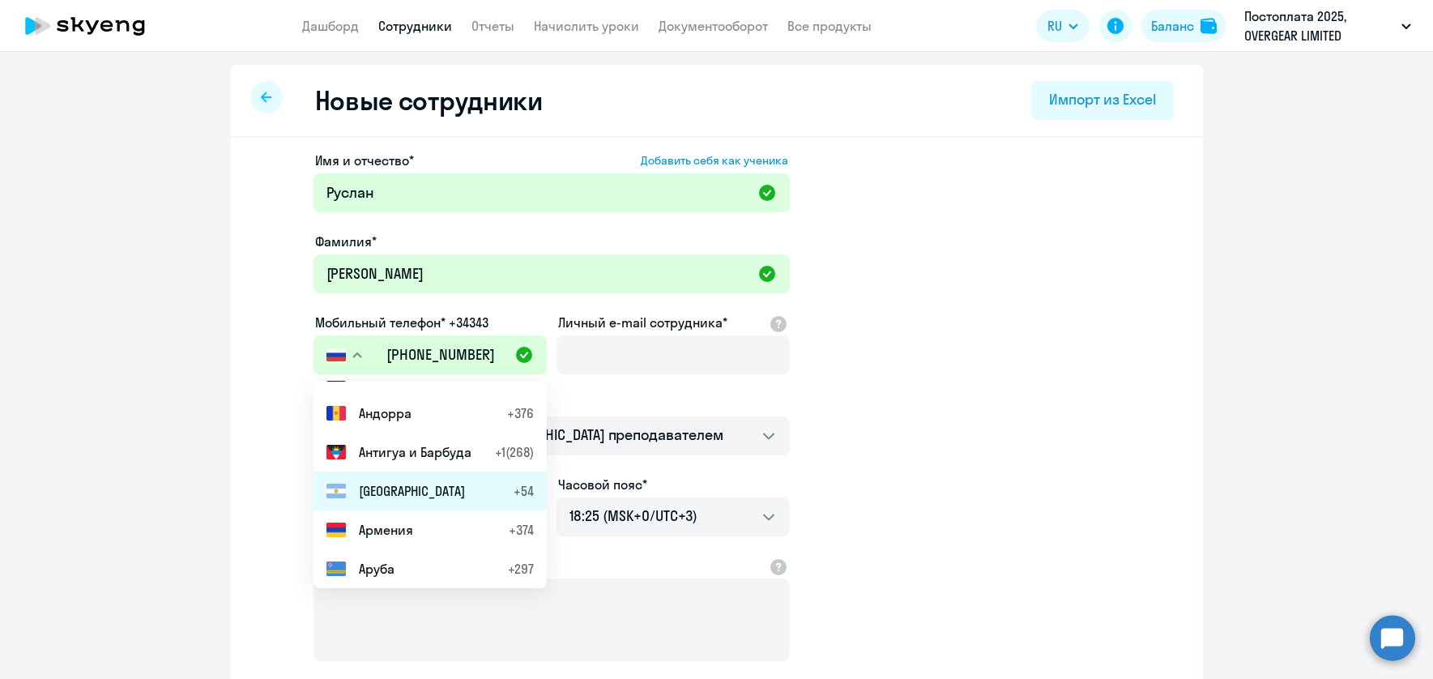
click at [409, 501] on li "Аргентина +54" at bounding box center [429, 490] width 233 height 39
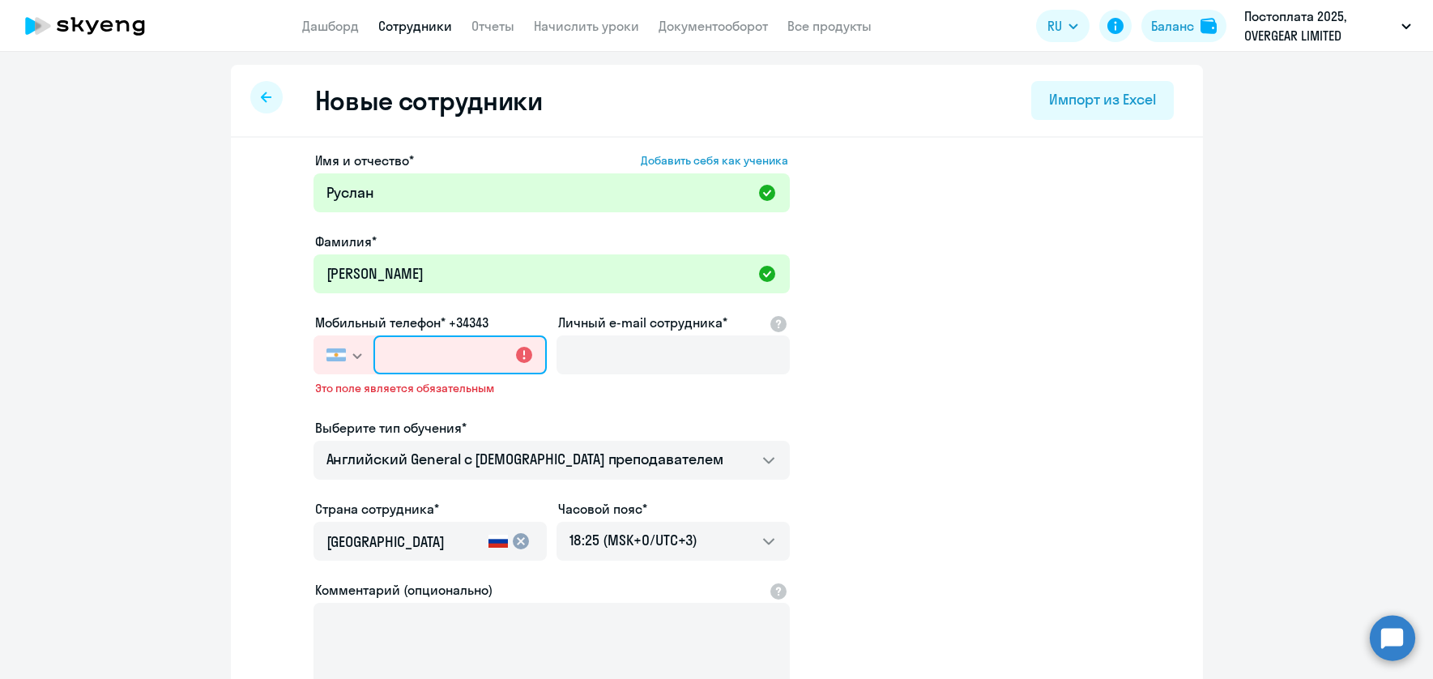
click at [403, 353] on input "text" at bounding box center [459, 354] width 173 height 39
paste input "[PHONE_NUMBER]"
type input "+7 5"
click at [365, 356] on button "button" at bounding box center [343, 354] width 60 height 39
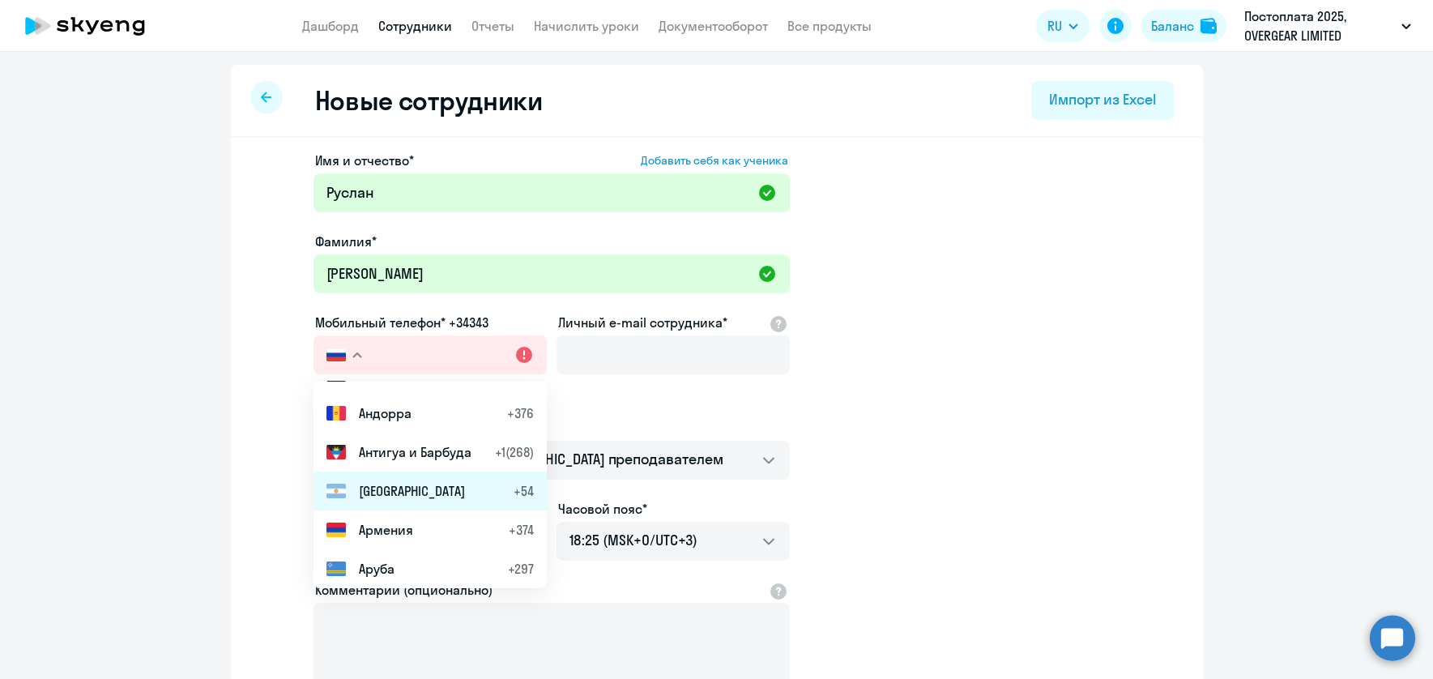
click at [418, 502] on li "Аргентина +54" at bounding box center [429, 490] width 233 height 39
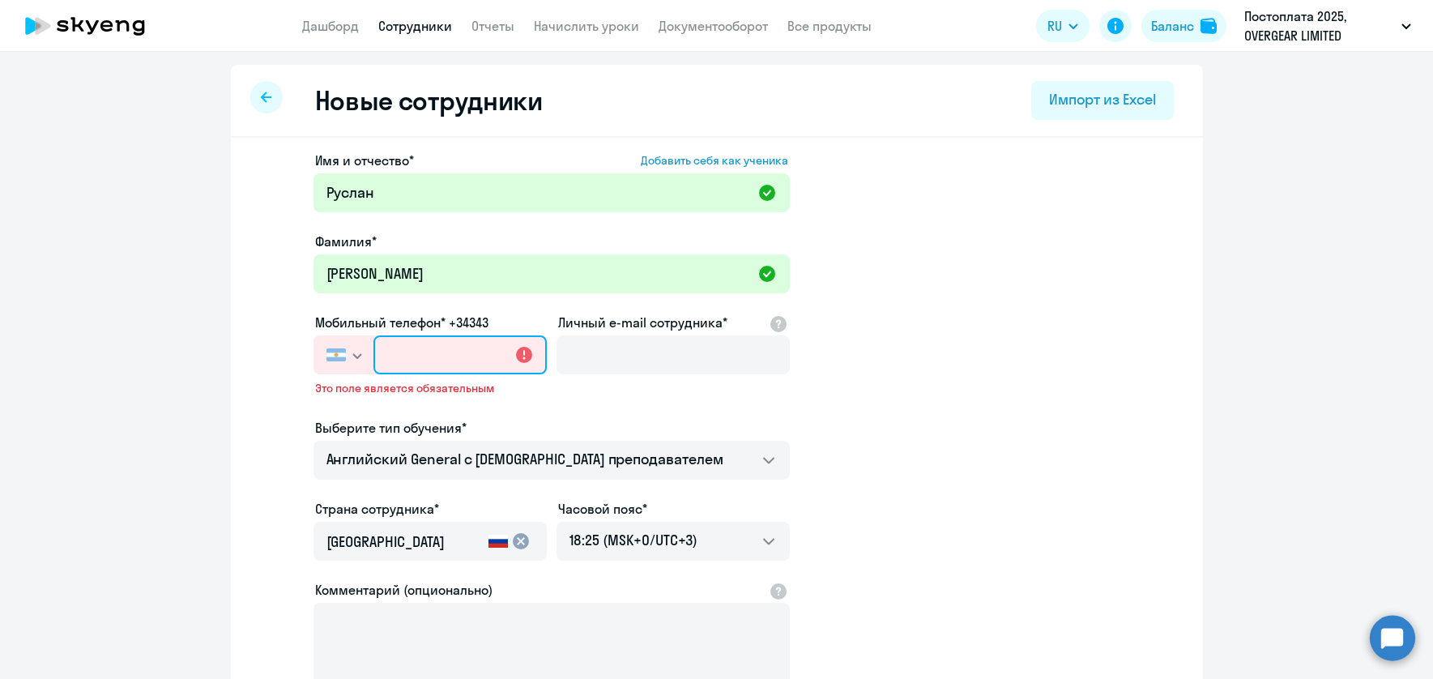
click at [441, 353] on input "text" at bounding box center [459, 354] width 173 height 39
paste input "[PHONE_NUMBER]"
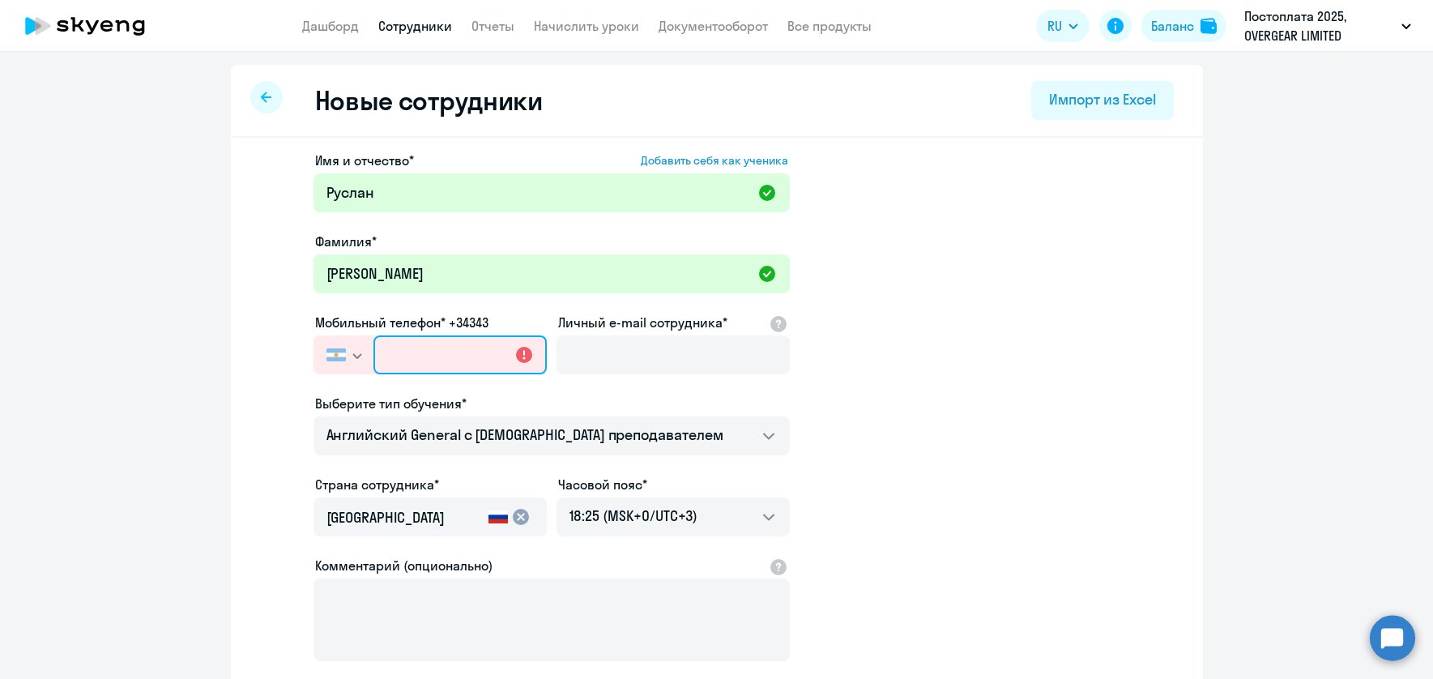
type input "[PHONE_NUMBER]"
click at [399, 353] on input "[PHONE_NUMBER]" at bounding box center [459, 354] width 173 height 39
click at [340, 353] on img "button" at bounding box center [335, 354] width 19 height 13
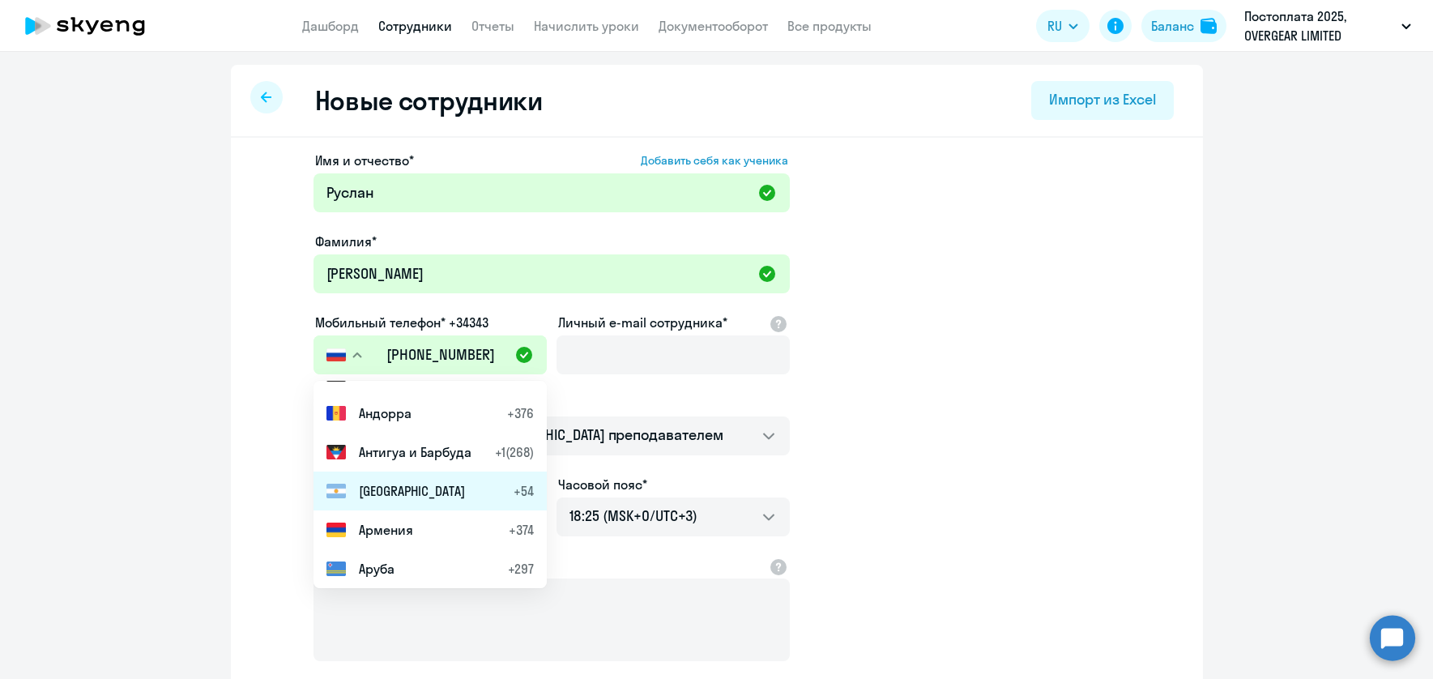
click at [403, 494] on span "[GEOGRAPHIC_DATA]" at bounding box center [412, 490] width 106 height 19
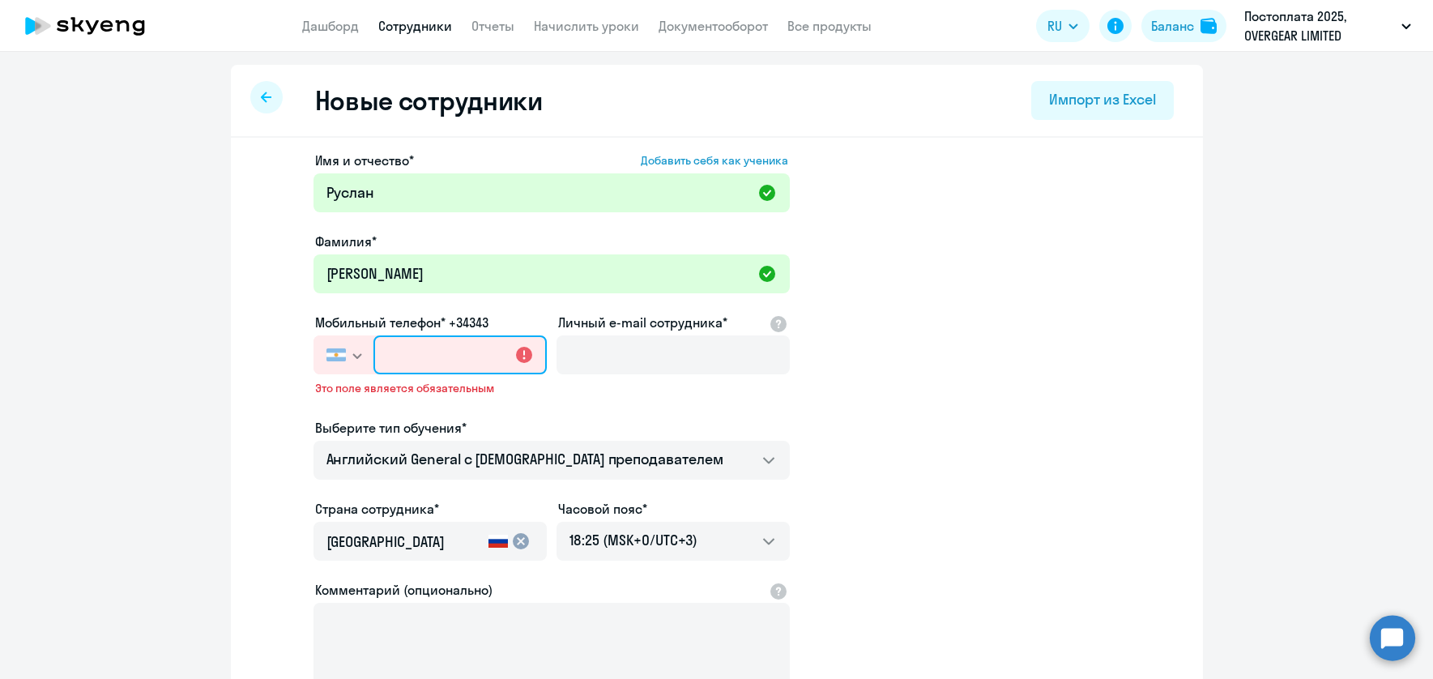
click at [393, 352] on input "text" at bounding box center [459, 354] width 173 height 39
type input "+54 (5"
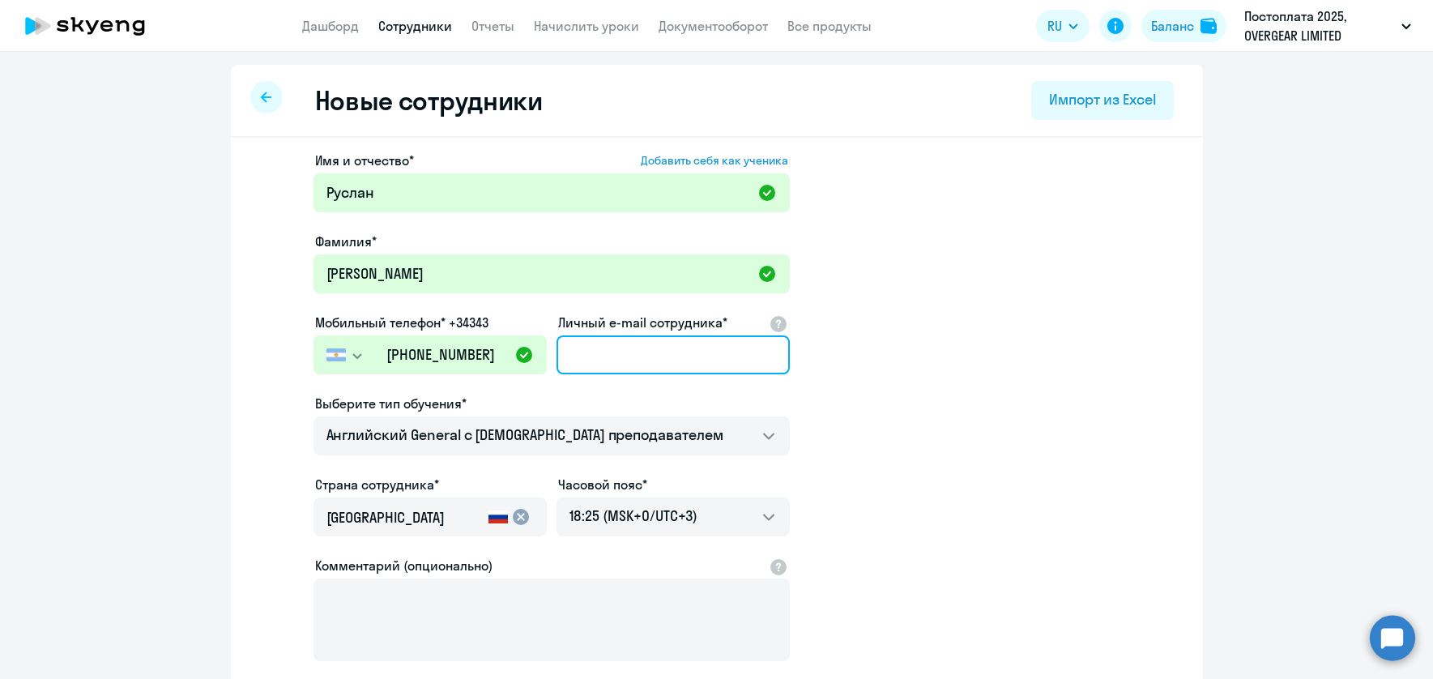
click at [657, 360] on input "Личный e-mail сотрудника*" at bounding box center [672, 354] width 233 height 39
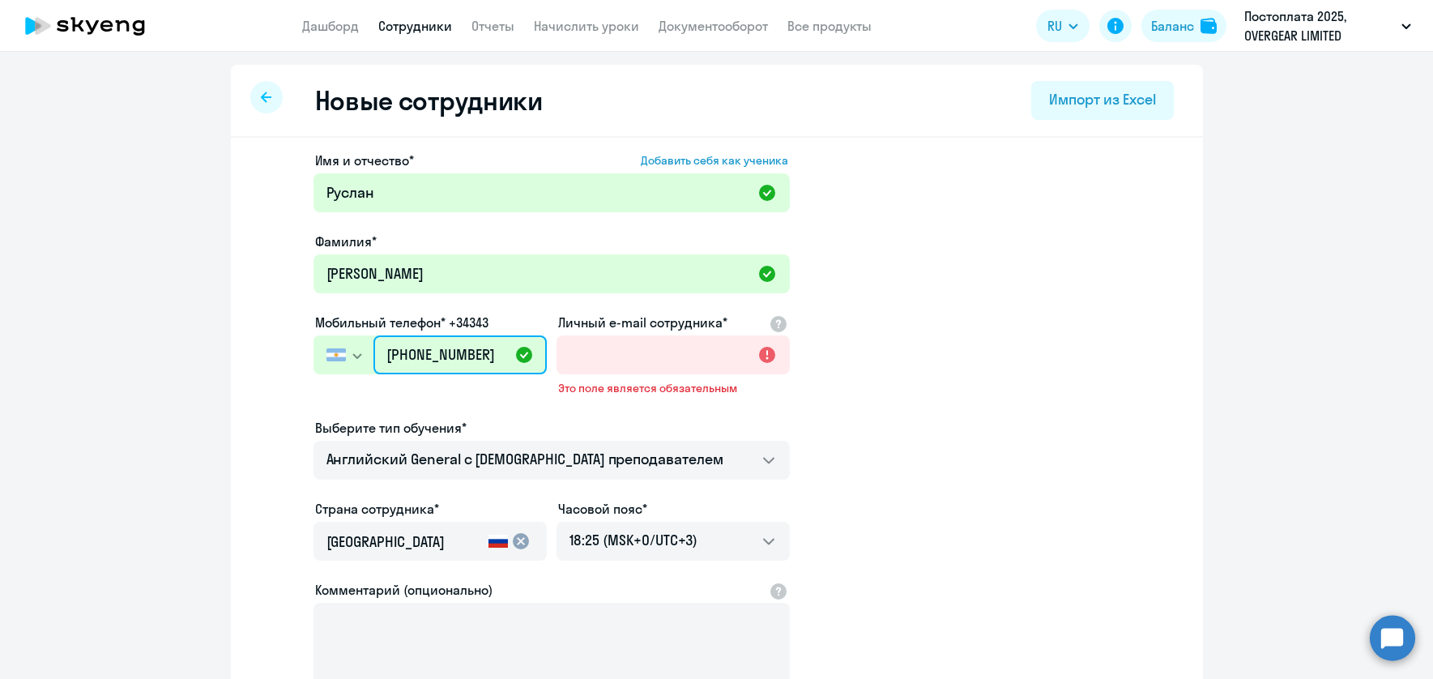
click at [421, 353] on input "[PHONE_NUMBER]" at bounding box center [459, 354] width 173 height 39
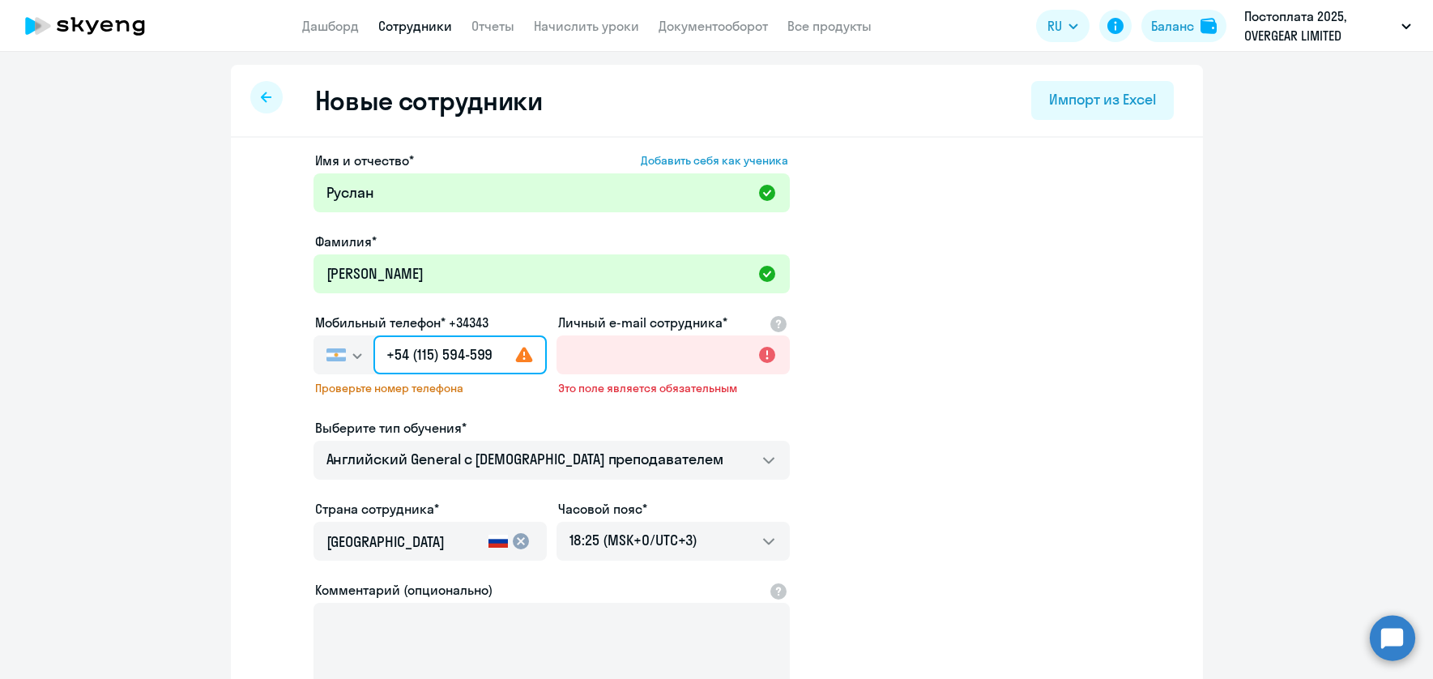
click at [496, 356] on input "+54 (115) 594-599" at bounding box center [459, 354] width 173 height 39
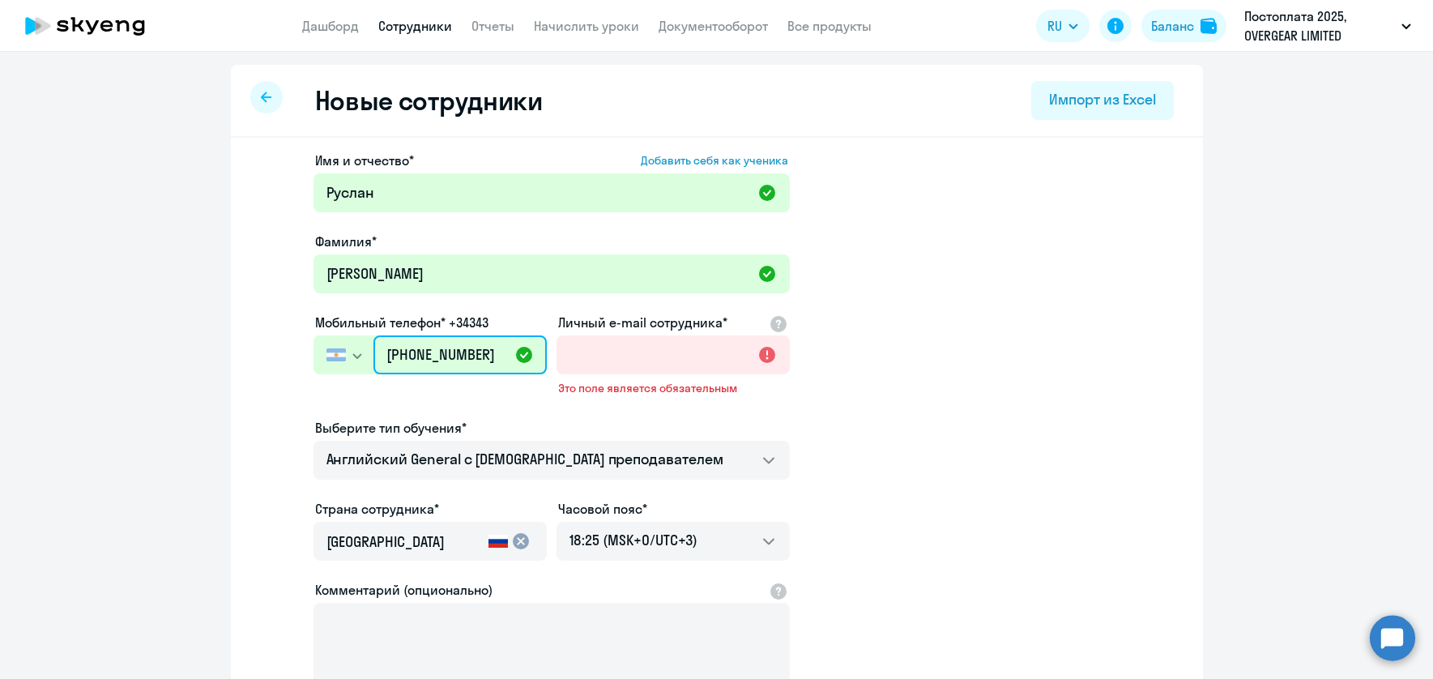
type input "[PHONE_NUMBER]"
click at [1023, 447] on app-new-student-form "Имя и отчество* Добавить себя как ученика [PERSON_NAME]* [PERSON_NAME] телефон*…" at bounding box center [717, 452] width 920 height 602
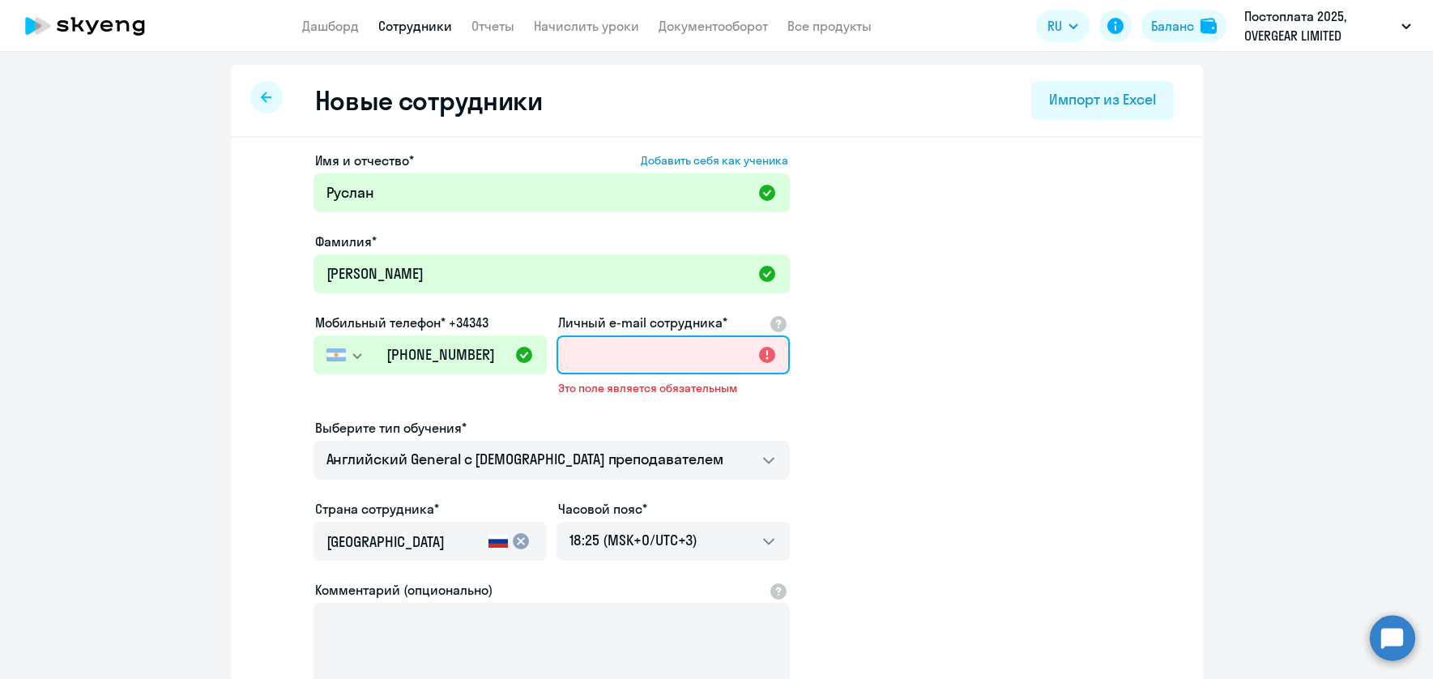
click at [644, 349] on input "Личный e-mail сотрудника*" at bounding box center [672, 354] width 233 height 39
paste input "[PERSON_NAME][EMAIL_ADDRESS][DOMAIN_NAME]"
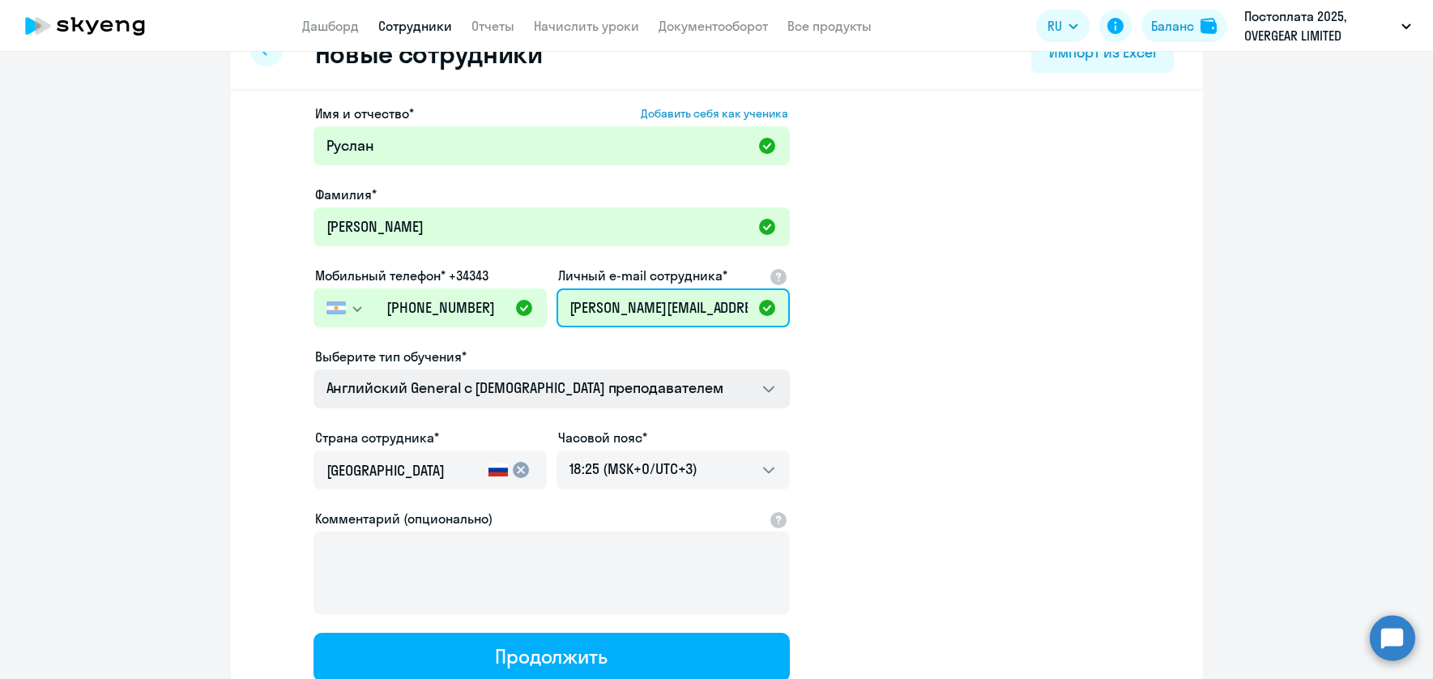
scroll to position [71, 0]
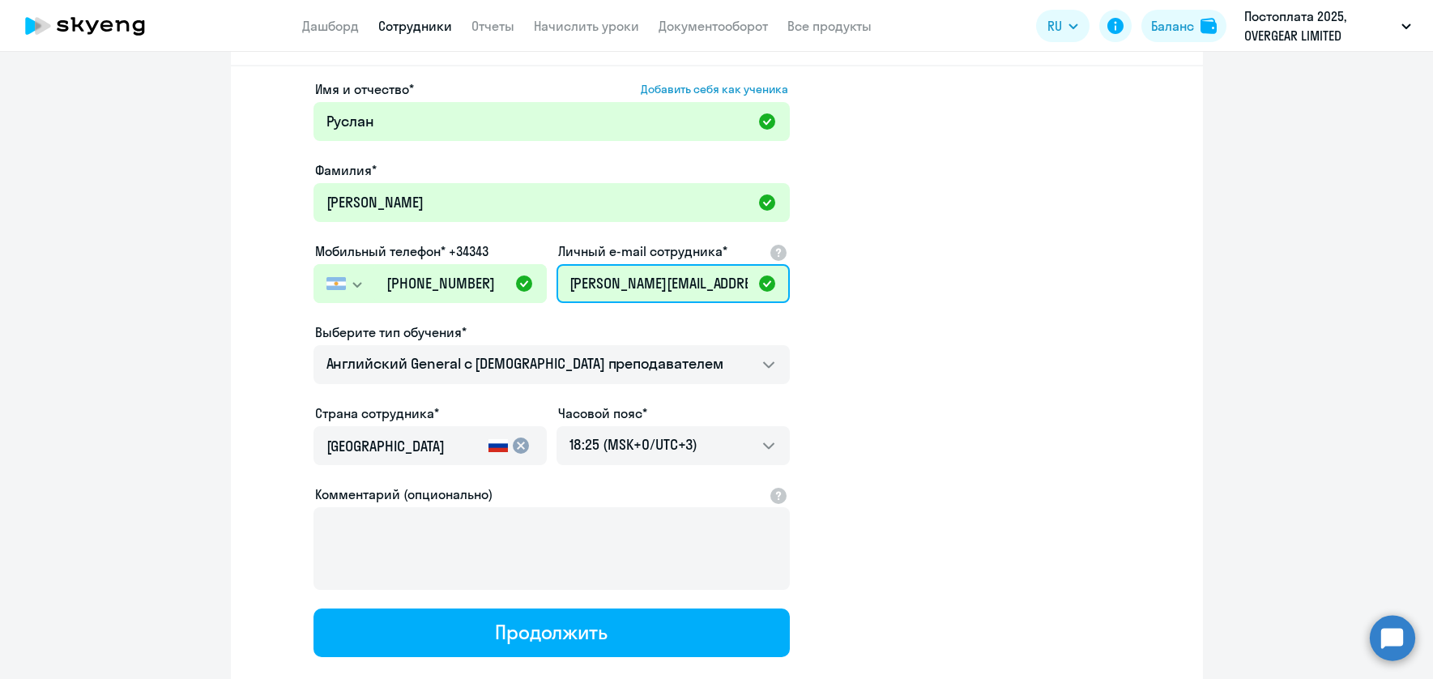
type input "[PERSON_NAME][EMAIL_ADDRESS][DOMAIN_NAME]"
click at [517, 445] on mat-icon "cancel" at bounding box center [520, 445] width 19 height 19
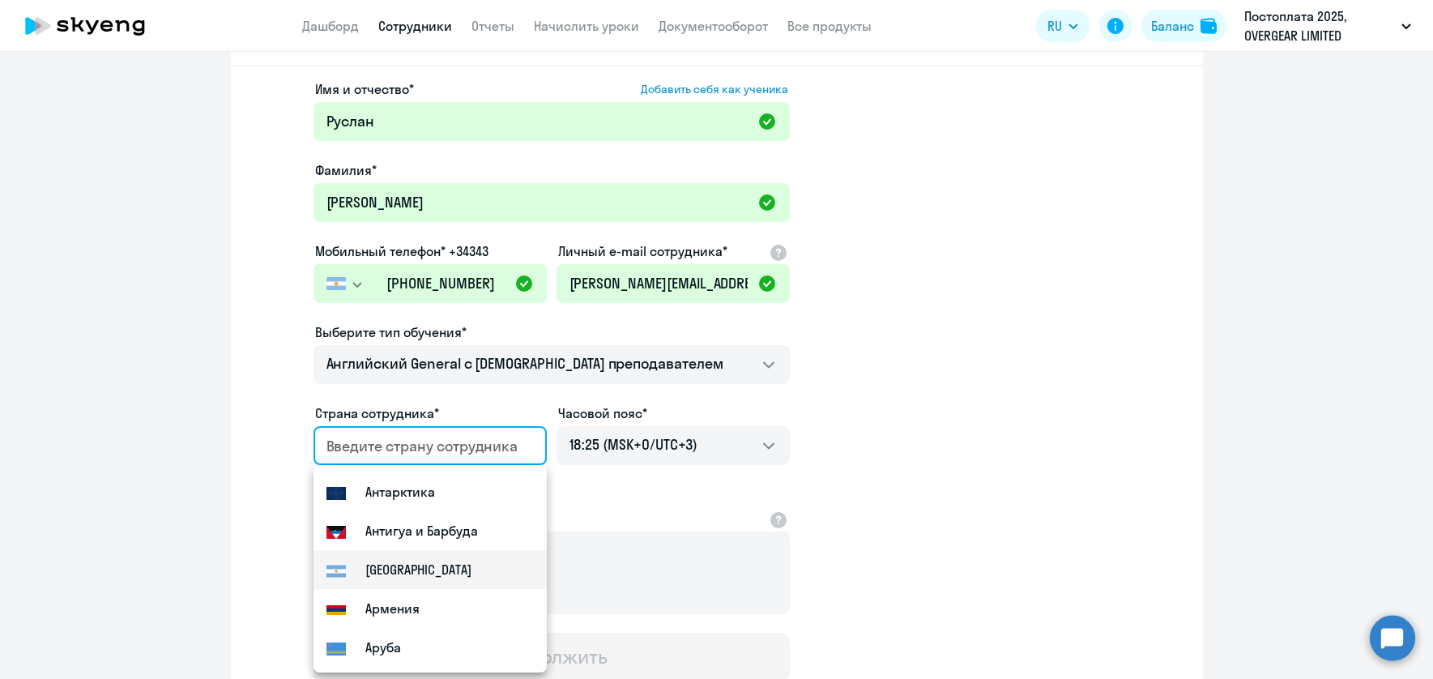
scroll to position [313, 0]
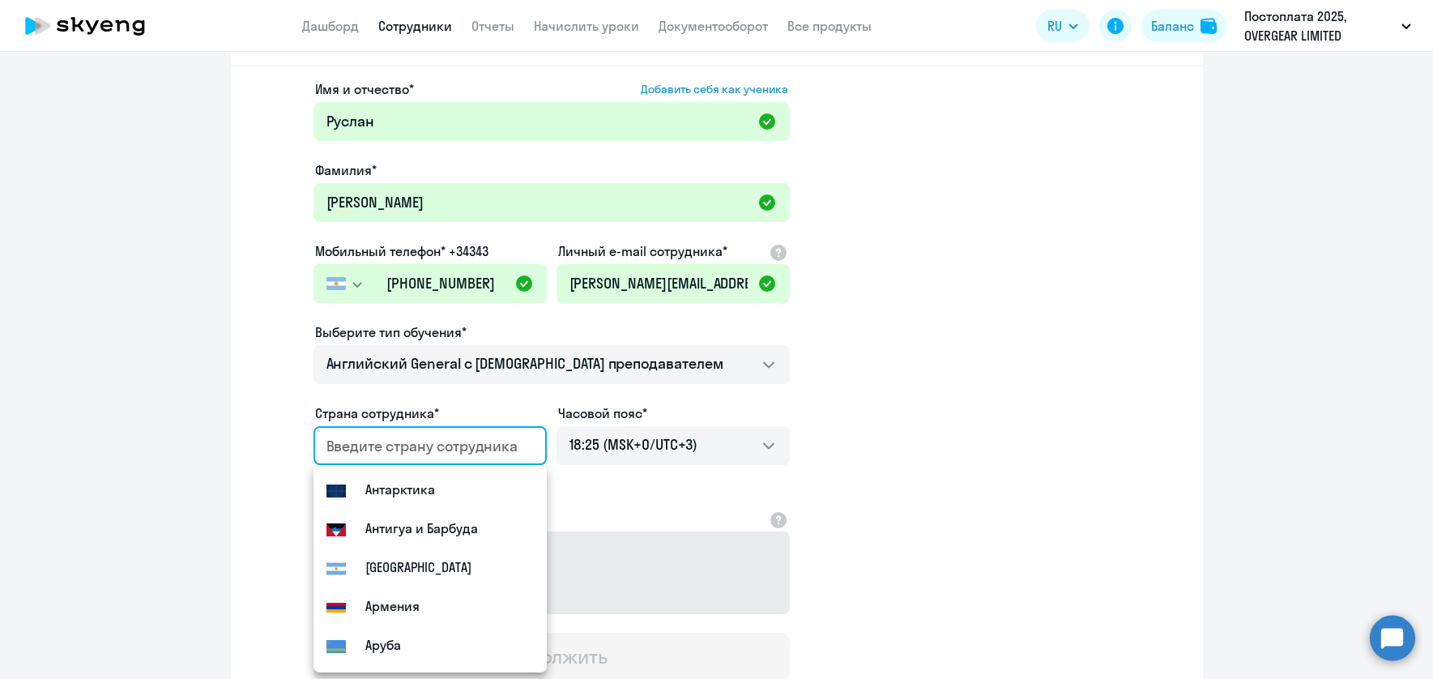
click at [444, 558] on mat-option "[GEOGRAPHIC_DATA]" at bounding box center [429, 567] width 233 height 39
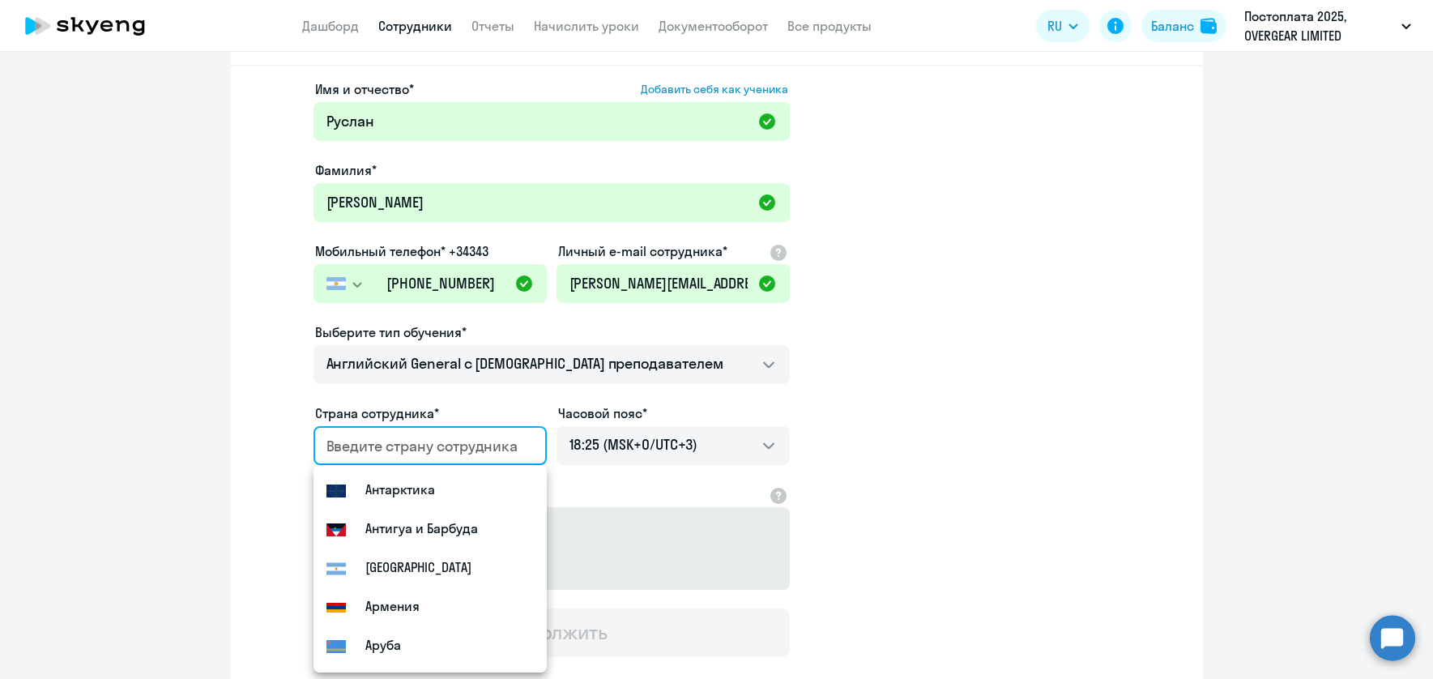
type input "[GEOGRAPHIC_DATA]"
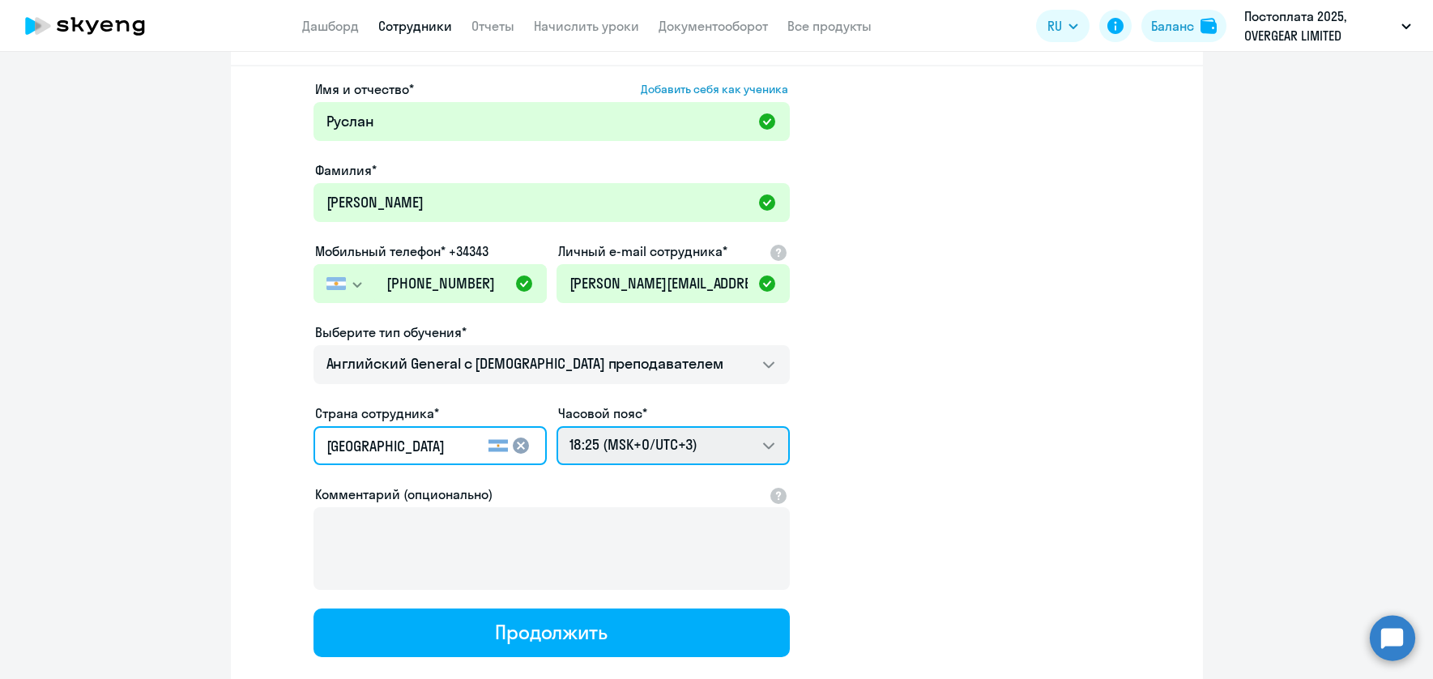
click at [556, 426] on select "04:25 (MSK-14/UTC-11) 05:25 (MSK-13/UTC-10) 06:25 (MSK-12/UTC-9) 07:25 (MSK-11/…" at bounding box center [672, 445] width 233 height 39
select select "-3"
click option "12:25 (MSK-6/UTC-3)" at bounding box center [0, 0] width 0 height 0
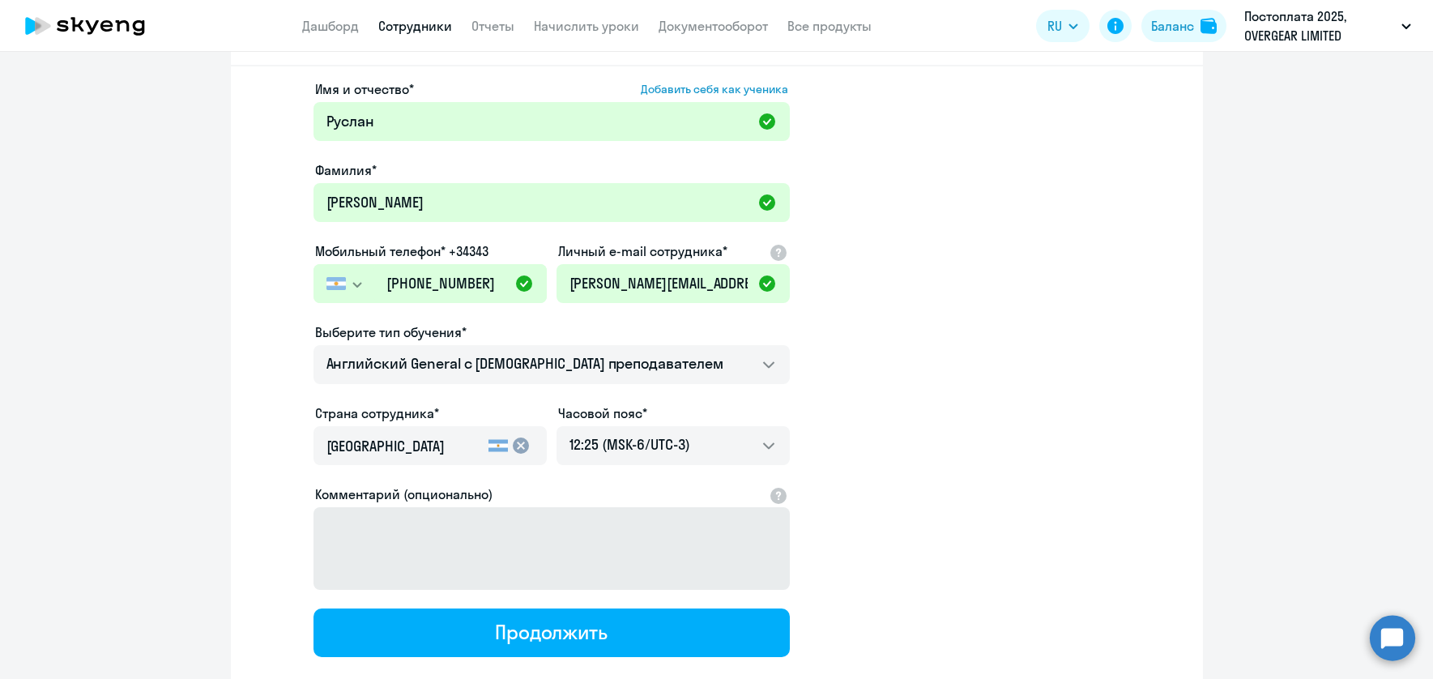
click at [569, 622] on div "Продолжить" at bounding box center [551, 632] width 113 height 26
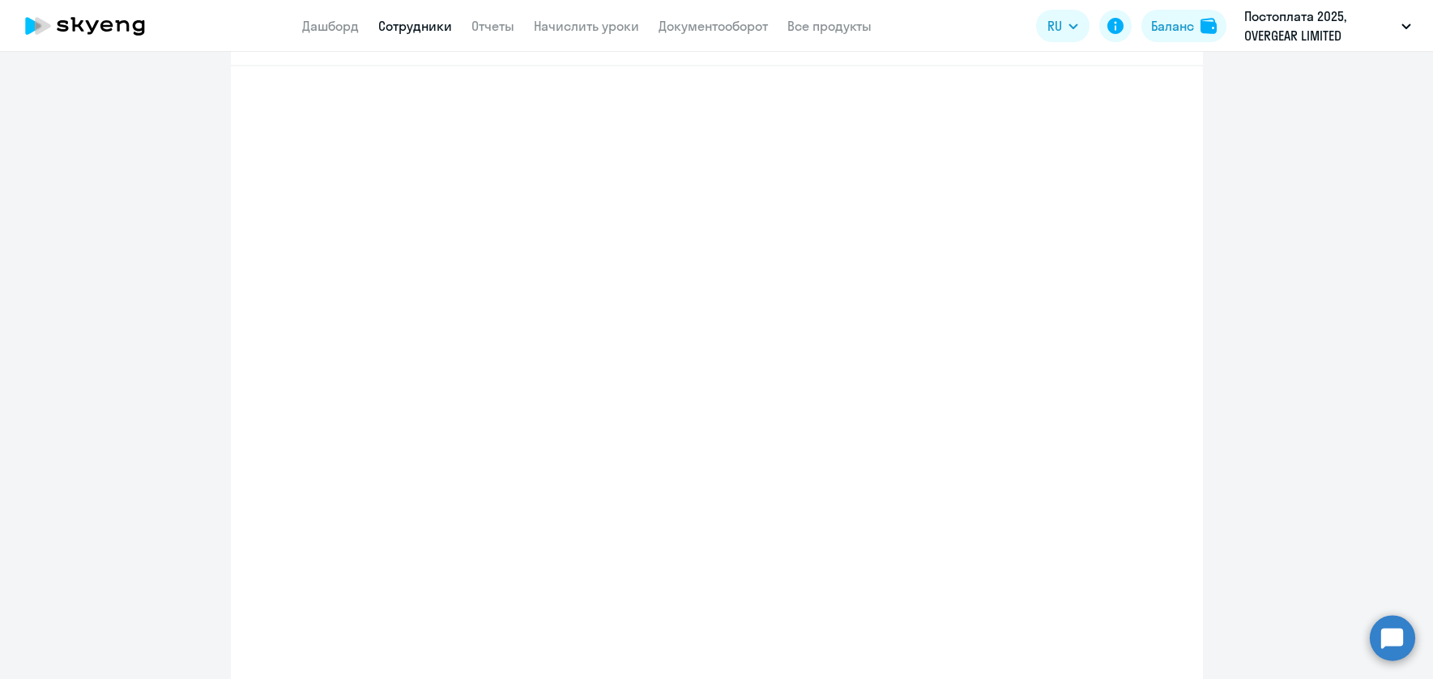
select select "english_adult_not_native_speaker"
select select "-3"
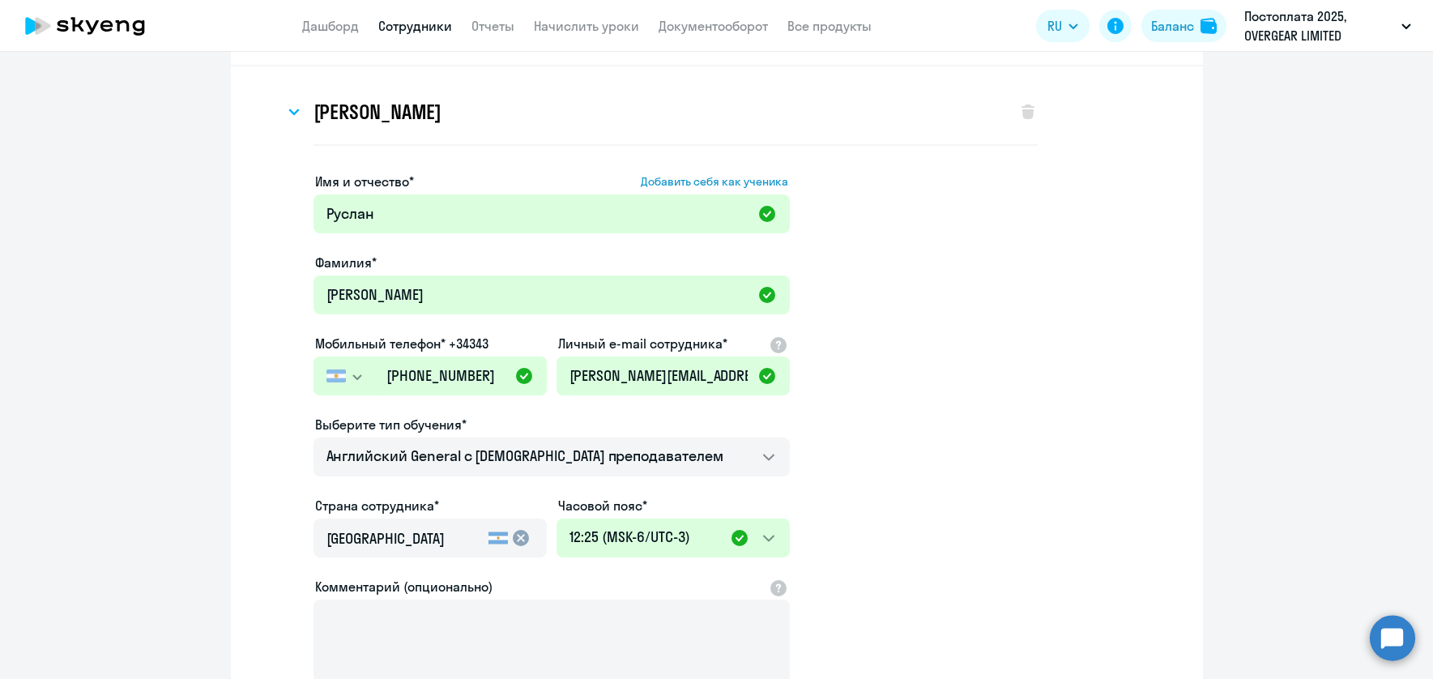
scroll to position [0, 0]
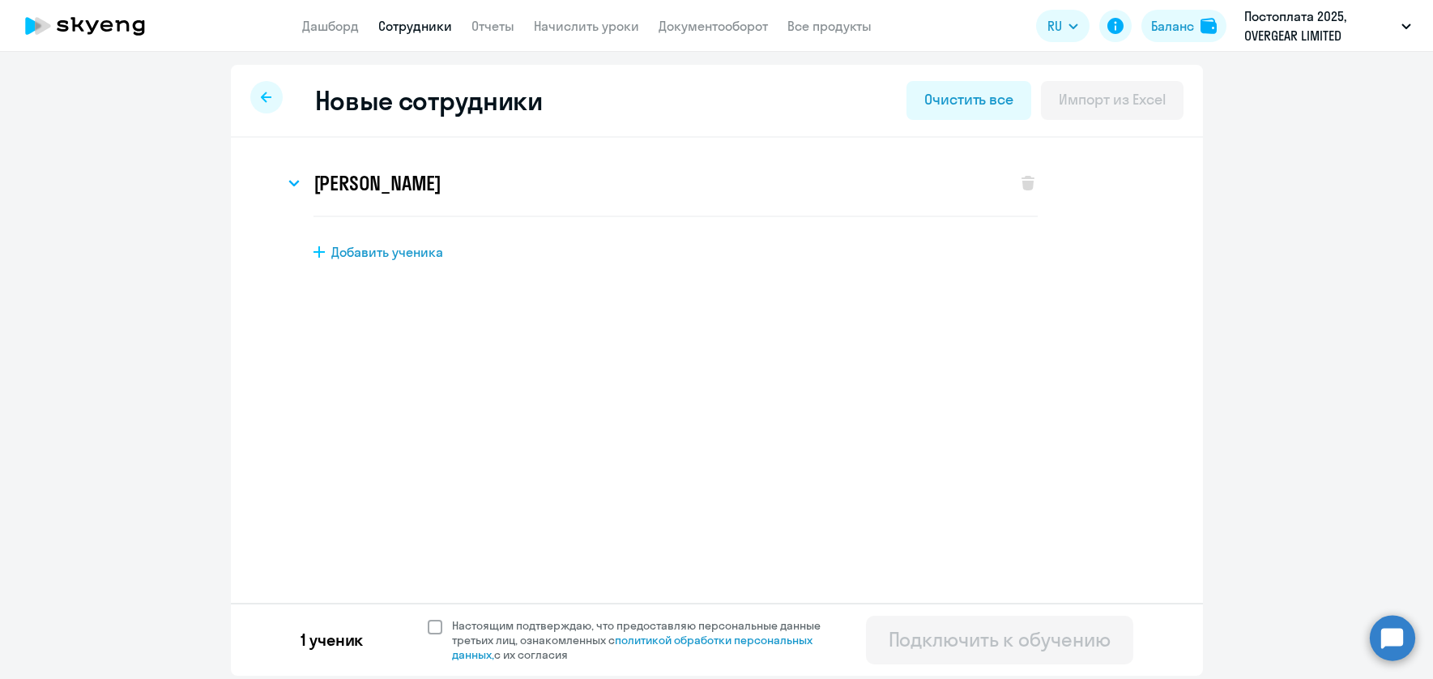
click at [432, 629] on span at bounding box center [435, 627] width 15 height 15
click at [423, 627] on div "1 ученик Настоящим подтверждаю, что предоставляю персональные данные третьих ли…" at bounding box center [717, 639] width 972 height 73
click at [433, 629] on span at bounding box center [435, 627] width 15 height 15
click at [428, 618] on input "Настоящим подтверждаю, что предоставляю персональные данные третьих лиц, ознако…" at bounding box center [427, 617] width 1 height 1
checkbox input "true"
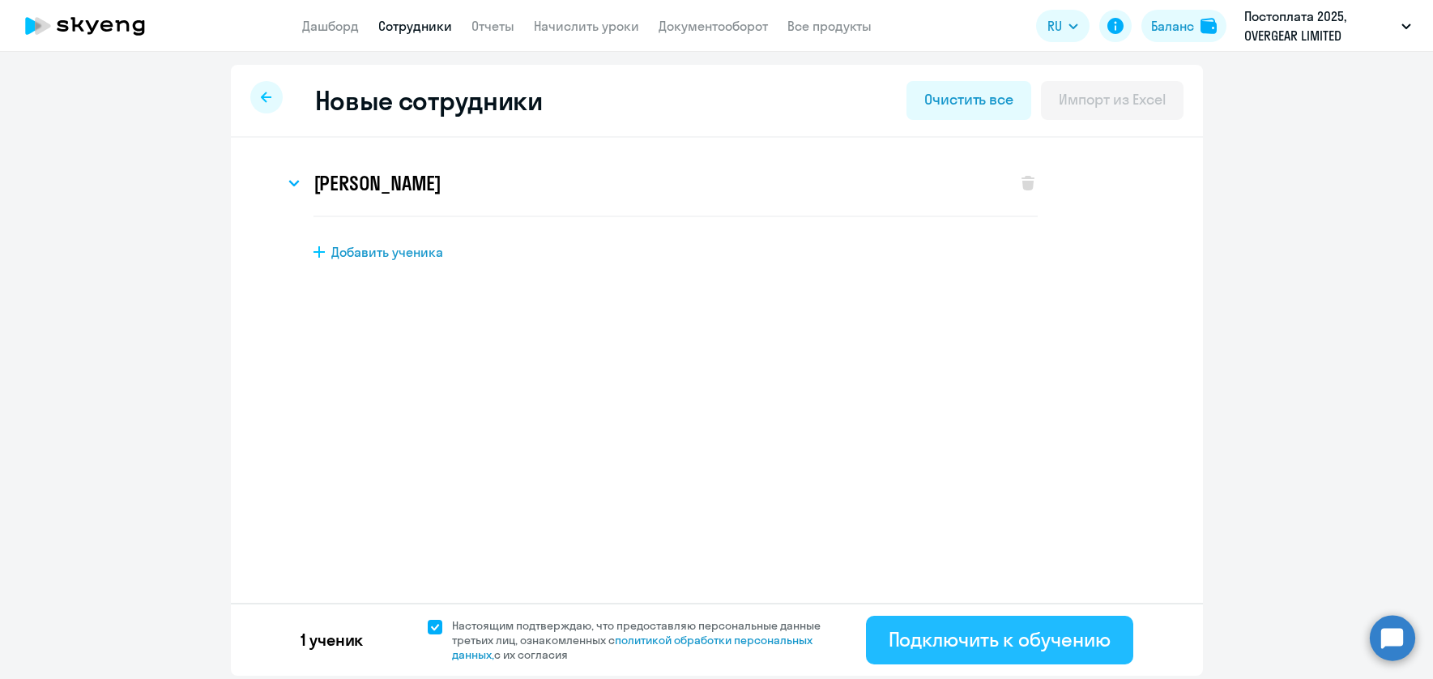
click at [952, 646] on div "Подключить к обучению" at bounding box center [1000, 639] width 222 height 26
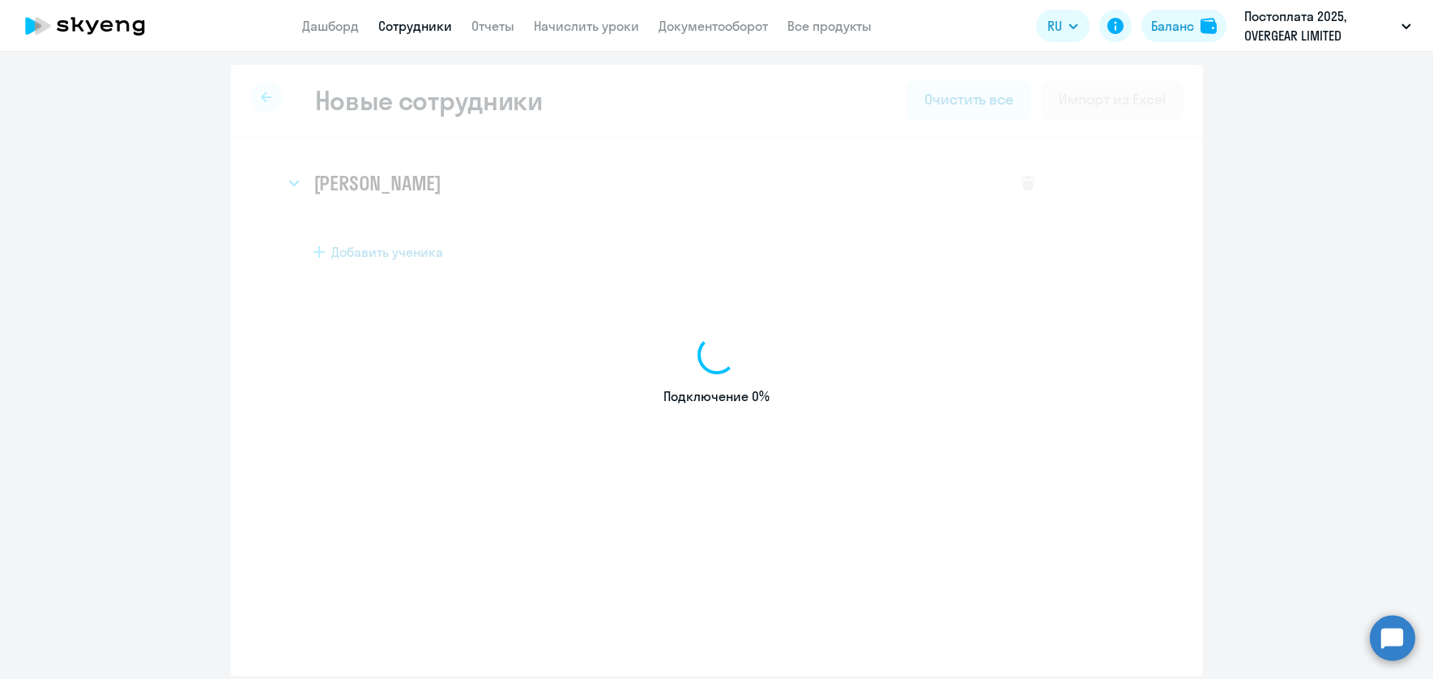
select select "english_adult_not_native_speaker"
select select "3"
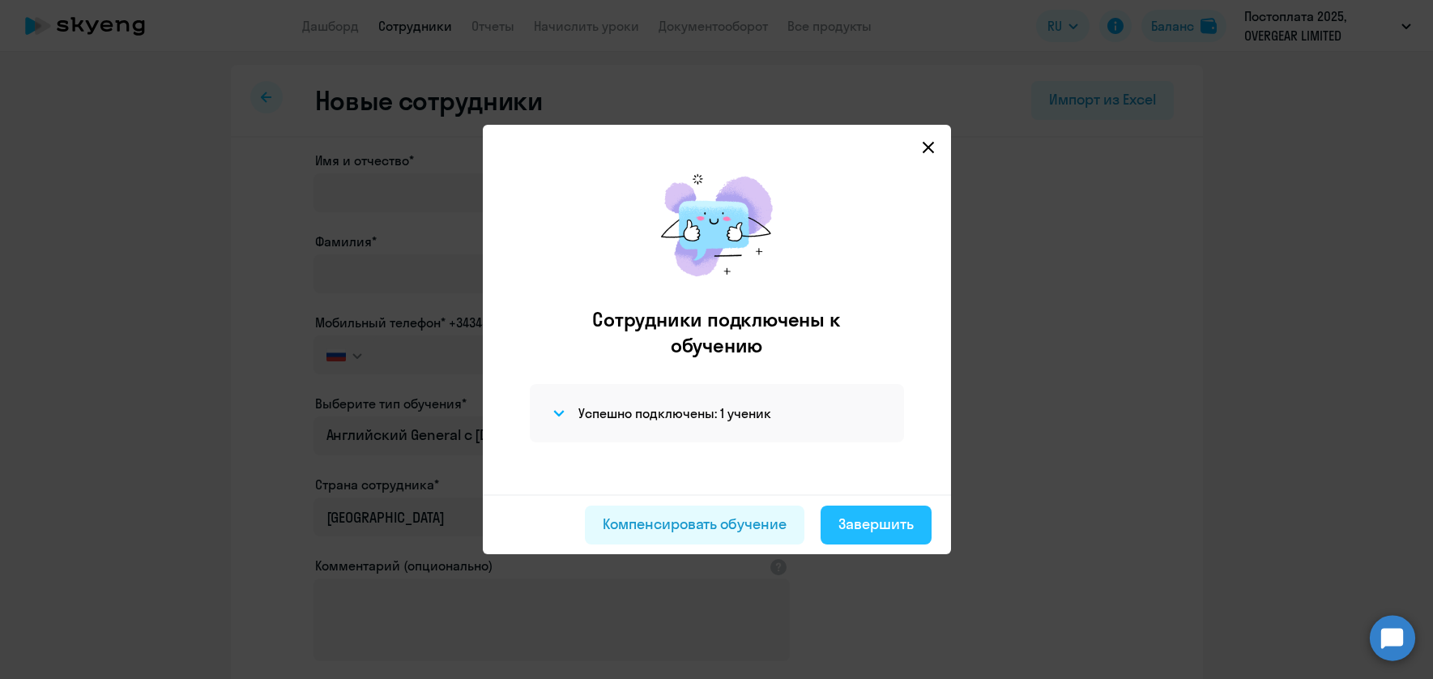
click at [900, 524] on div "Завершить" at bounding box center [875, 524] width 75 height 21
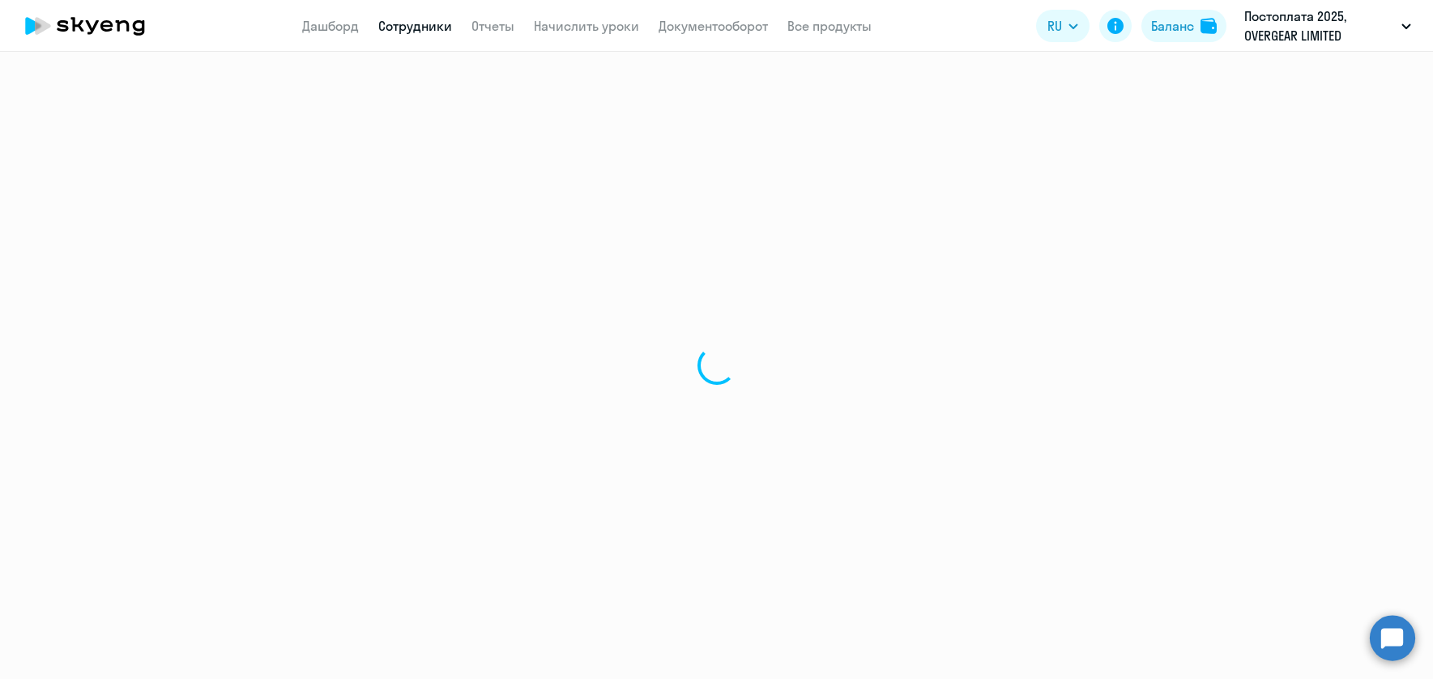
select select "30"
